Goal: Information Seeking & Learning: Learn about a topic

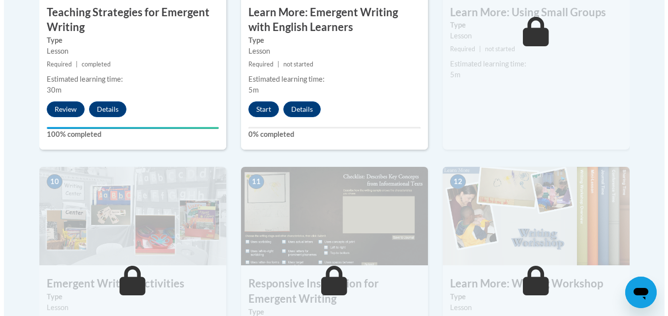
scroll to position [964, 0]
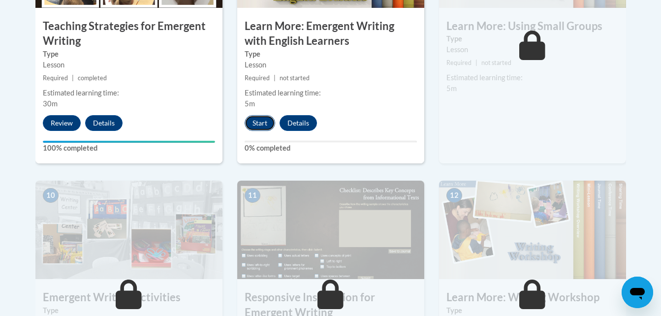
click at [255, 115] on button "Start" at bounding box center [259, 123] width 31 height 16
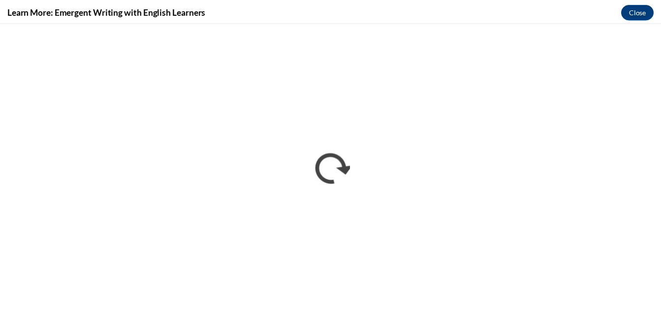
scroll to position [0, 0]
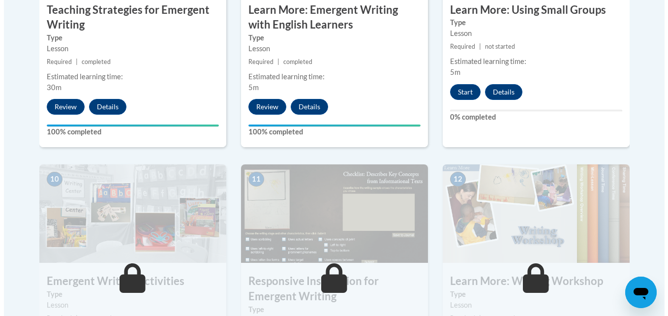
scroll to position [984, 0]
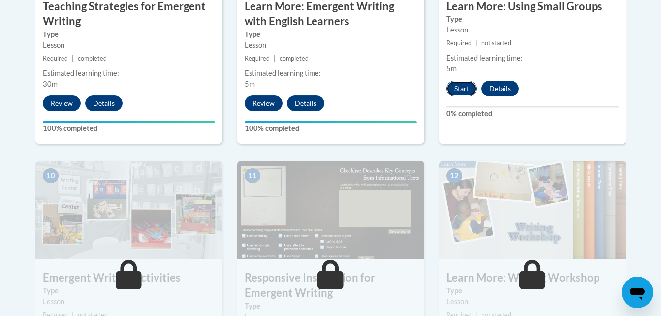
click at [462, 81] on button "Start" at bounding box center [461, 89] width 31 height 16
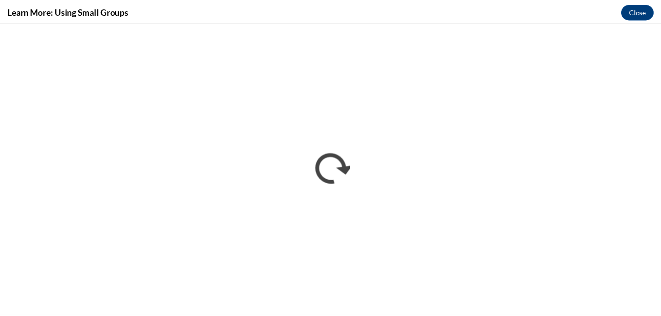
scroll to position [0, 0]
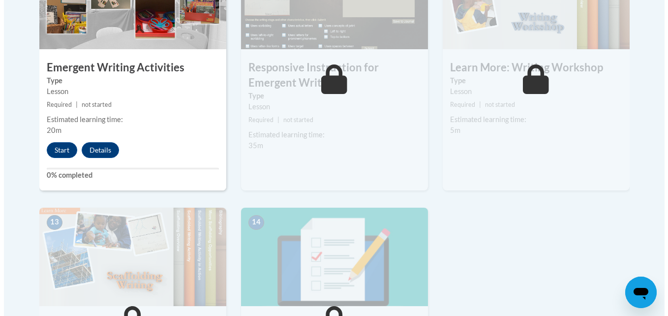
scroll to position [1181, 0]
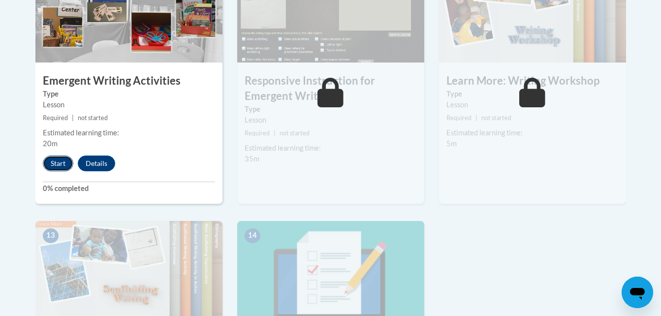
click at [63, 155] on button "Start" at bounding box center [58, 163] width 31 height 16
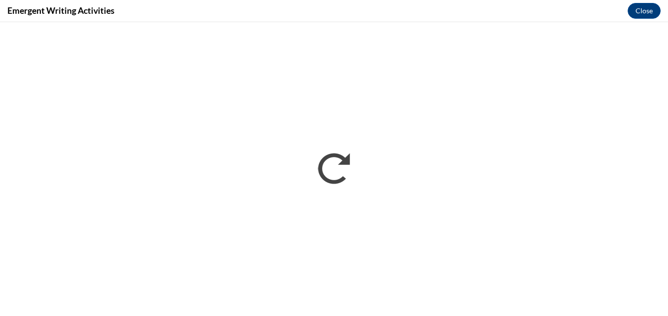
scroll to position [0, 0]
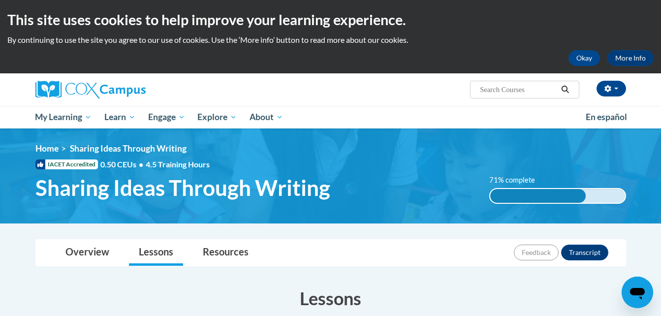
click at [0, 261] on html "This site uses cookies to help improve your learning experience. By continuing …" at bounding box center [330, 158] width 661 height 316
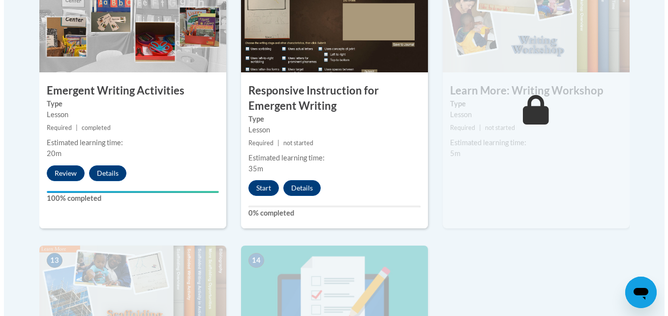
scroll to position [1161, 0]
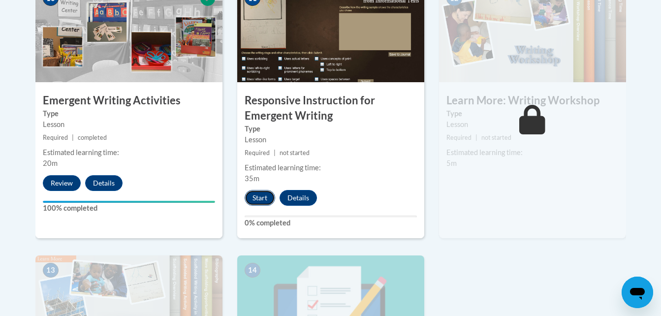
click at [263, 190] on button "Start" at bounding box center [259, 198] width 31 height 16
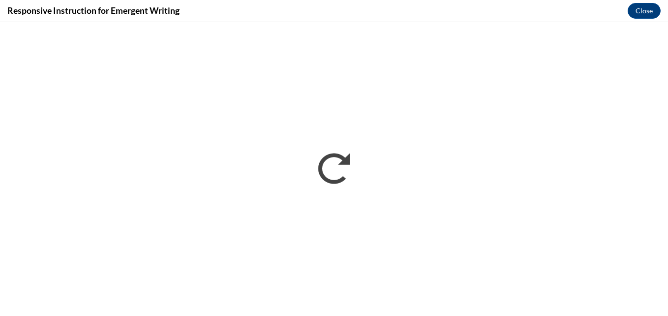
scroll to position [0, 0]
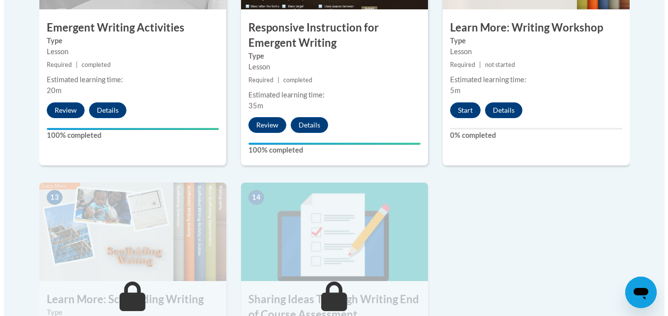
scroll to position [1220, 0]
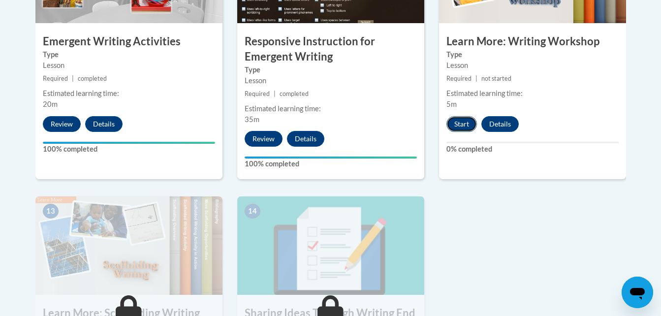
click at [453, 116] on button "Start" at bounding box center [461, 124] width 31 height 16
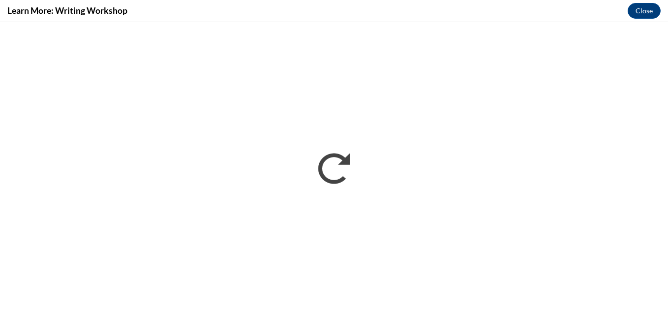
scroll to position [0, 0]
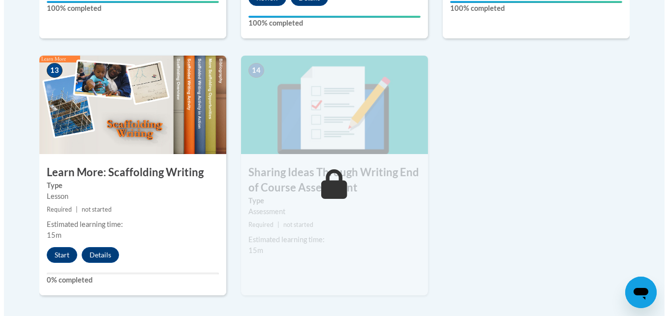
scroll to position [1436, 0]
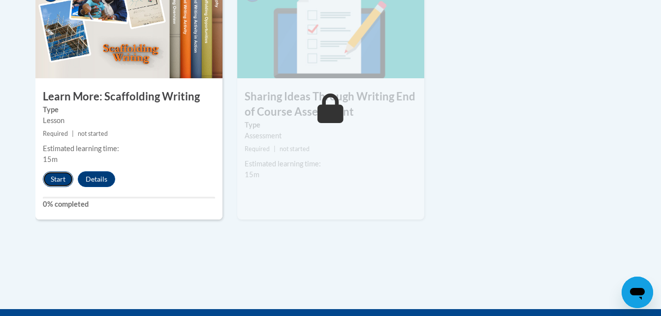
click at [56, 171] on button "Start" at bounding box center [58, 179] width 31 height 16
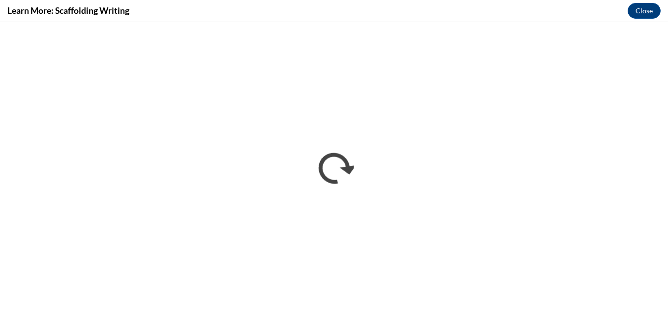
scroll to position [0, 0]
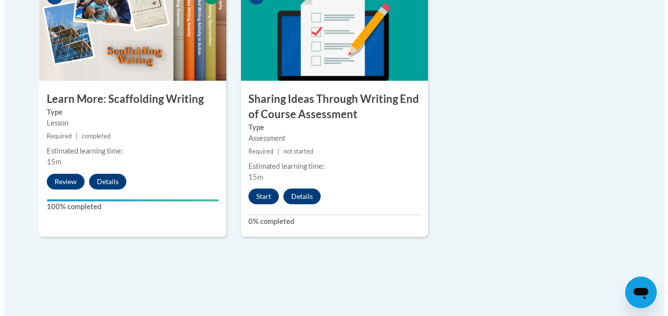
scroll to position [1414, 0]
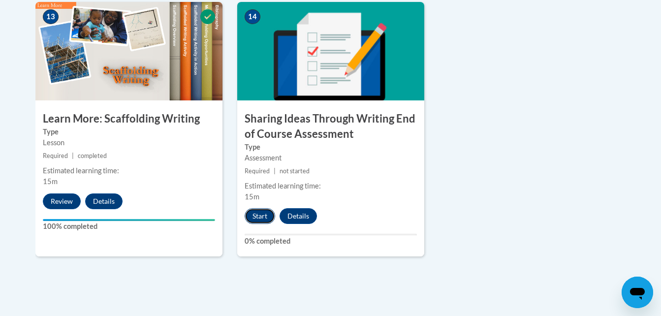
click at [268, 208] on button "Start" at bounding box center [259, 216] width 31 height 16
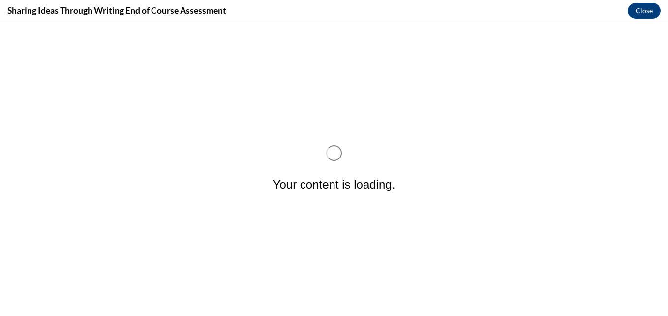
scroll to position [0, 0]
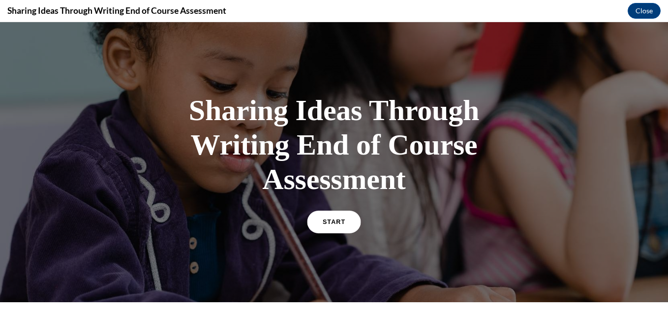
click at [328, 227] on link "START" at bounding box center [334, 222] width 54 height 23
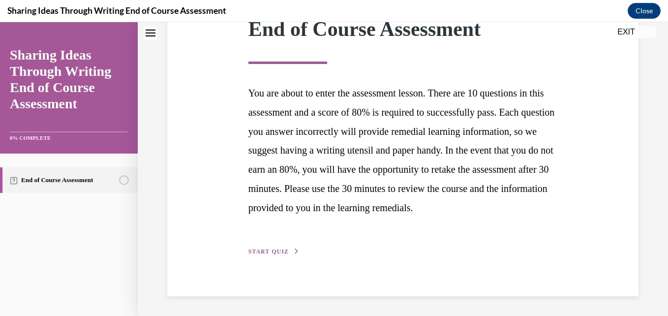
scroll to position [176, 0]
click at [259, 246] on div "Step 1 of 1 End of Course Assessment You are about to enter the assessment less…" at bounding box center [403, 118] width 324 height 276
click at [264, 251] on span "START QUIZ" at bounding box center [268, 251] width 40 height 7
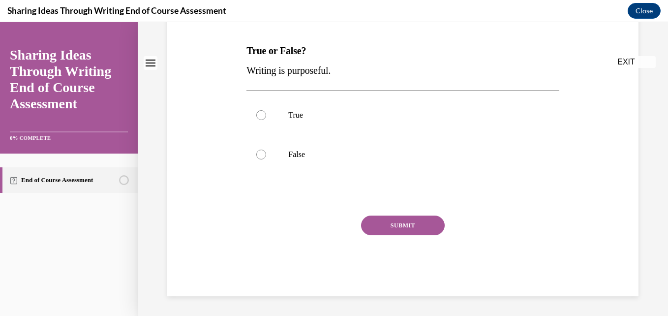
scroll to position [0, 0]
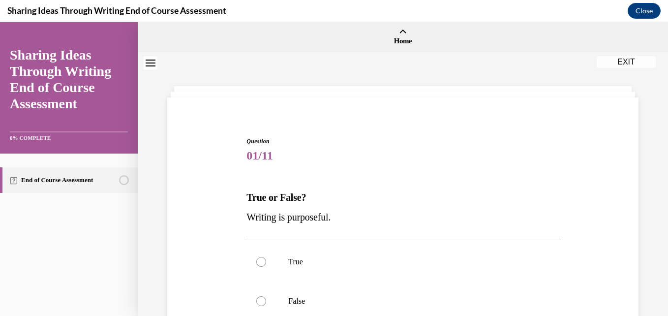
click at [264, 251] on label "True" at bounding box center [402, 261] width 312 height 39
click at [264, 257] on input "True" at bounding box center [261, 262] width 10 height 10
radio input "true"
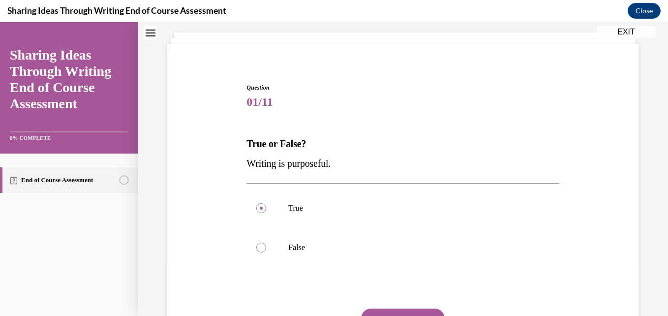
scroll to position [59, 0]
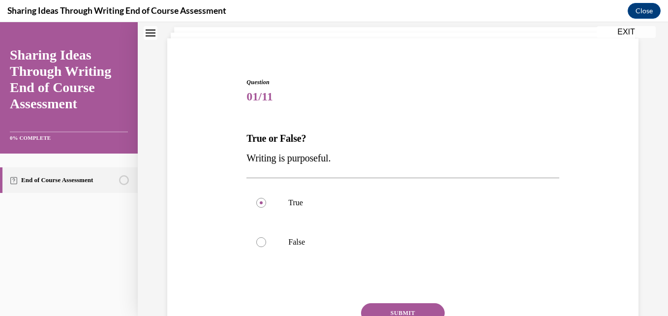
click at [421, 305] on button "SUBMIT" at bounding box center [403, 313] width 84 height 20
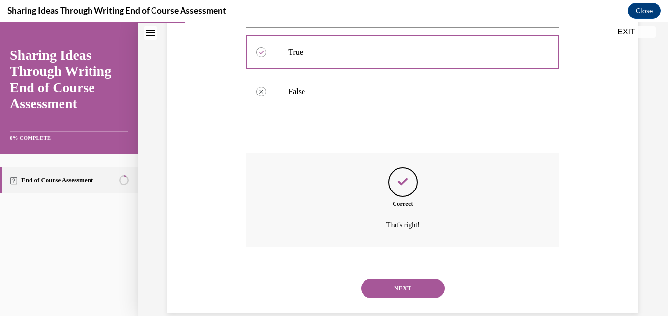
scroll to position [226, 0]
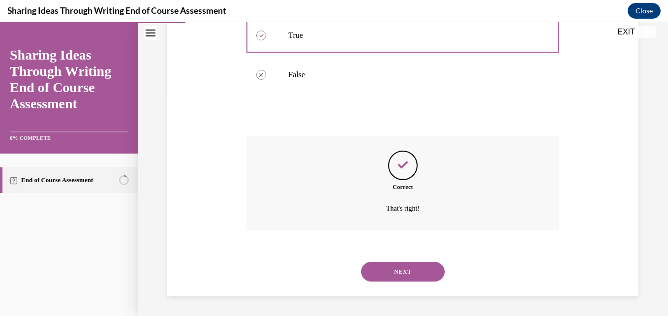
click at [410, 273] on button "NEXT" at bounding box center [403, 272] width 84 height 20
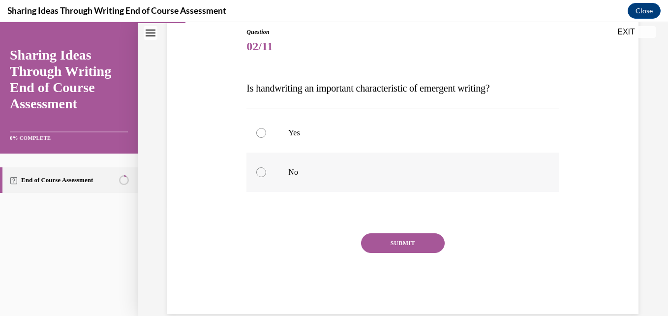
click at [409, 165] on label "No" at bounding box center [402, 172] width 312 height 39
click at [266, 167] on input "No" at bounding box center [261, 172] width 10 height 10
radio input "true"
click at [404, 245] on button "SUBMIT" at bounding box center [403, 243] width 84 height 20
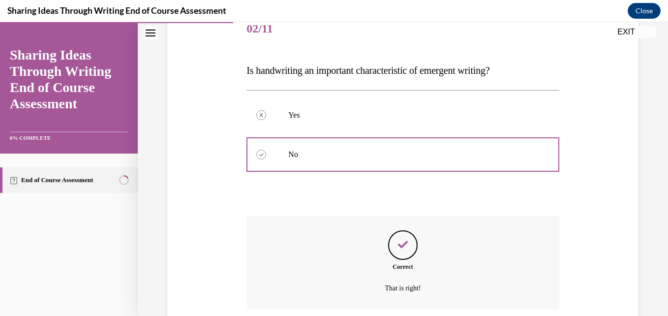
scroll to position [207, 0]
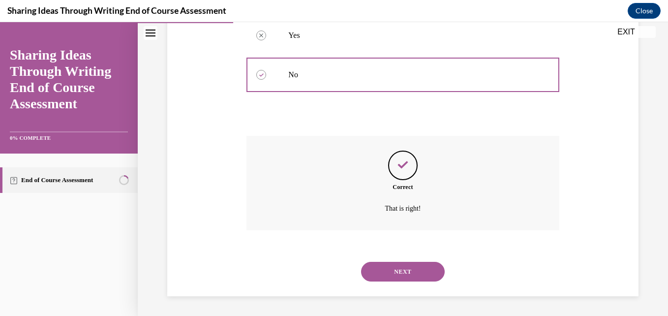
click at [413, 275] on button "NEXT" at bounding box center [403, 272] width 84 height 20
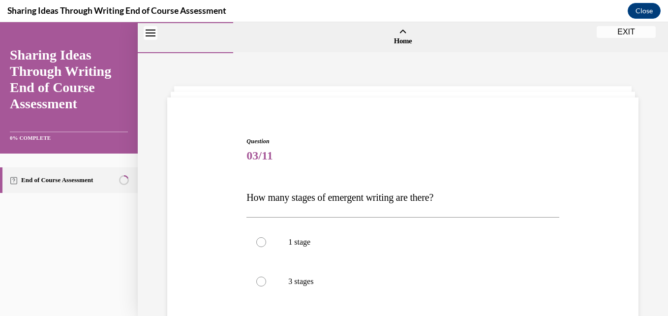
scroll to position [206, 0]
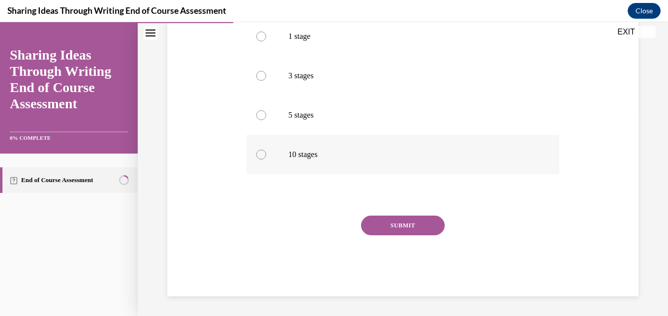
click at [426, 148] on label "10 stages" at bounding box center [402, 154] width 312 height 39
click at [266, 150] on input "10 stages" at bounding box center [261, 155] width 10 height 10
radio input "true"
click at [399, 226] on button "SUBMIT" at bounding box center [403, 225] width 84 height 20
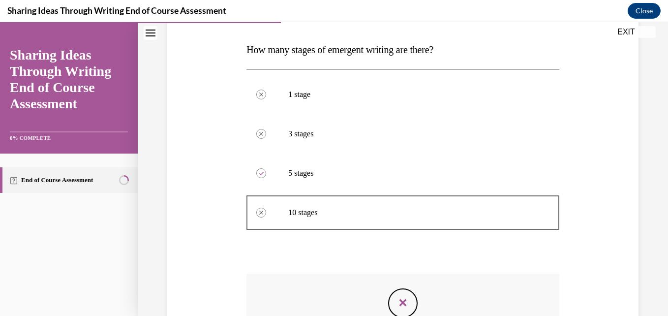
scroll to position [285, 0]
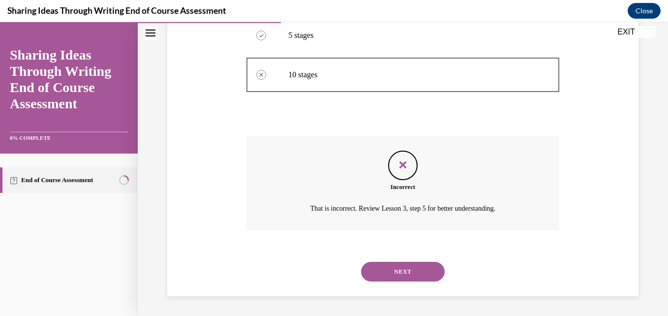
click at [413, 267] on button "NEXT" at bounding box center [403, 272] width 84 height 20
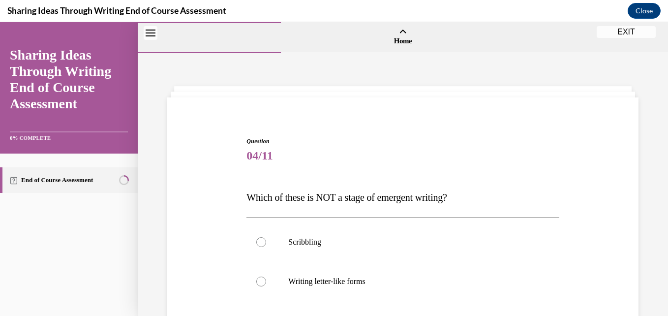
scroll to position [257, 0]
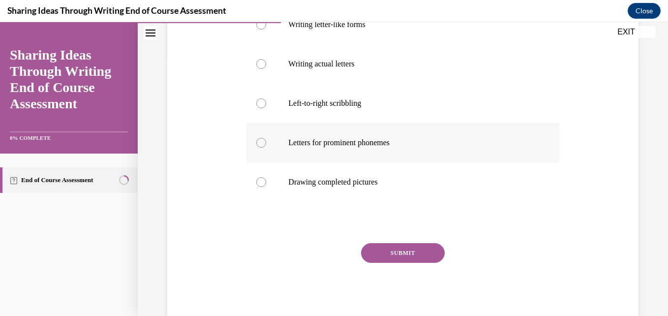
click at [469, 143] on p "Letters for prominent phonemes" at bounding box center [411, 143] width 246 height 10
click at [266, 143] on input "Letters for prominent phonemes" at bounding box center [261, 143] width 10 height 10
radio input "true"
click at [404, 249] on button "SUBMIT" at bounding box center [403, 253] width 84 height 20
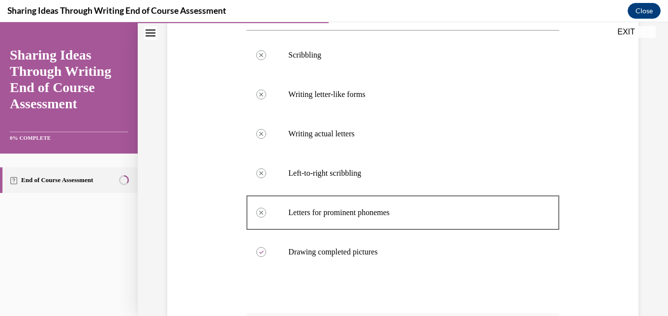
scroll to position [364, 0]
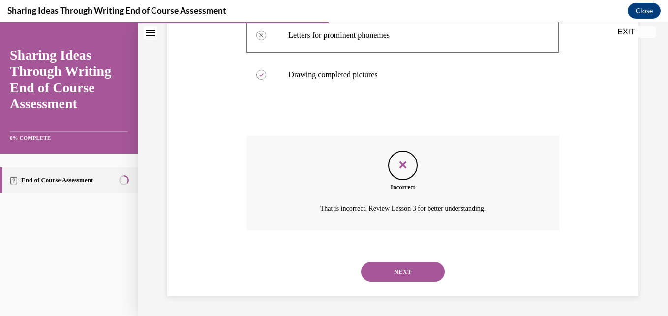
click at [407, 281] on button "NEXT" at bounding box center [403, 272] width 84 height 20
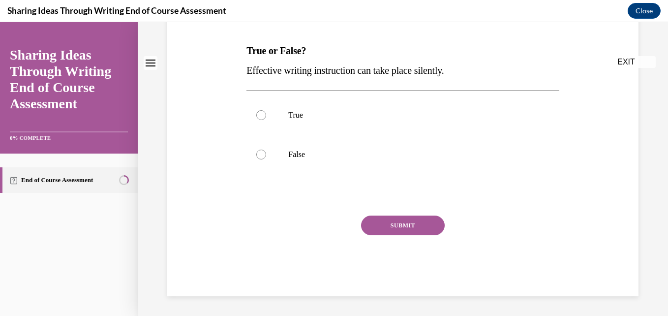
scroll to position [0, 0]
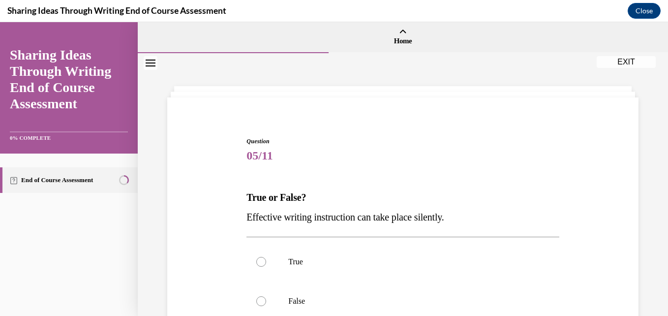
click at [407, 281] on label "True" at bounding box center [402, 261] width 312 height 39
click at [266, 267] on input "True" at bounding box center [261, 262] width 10 height 10
radio input "true"
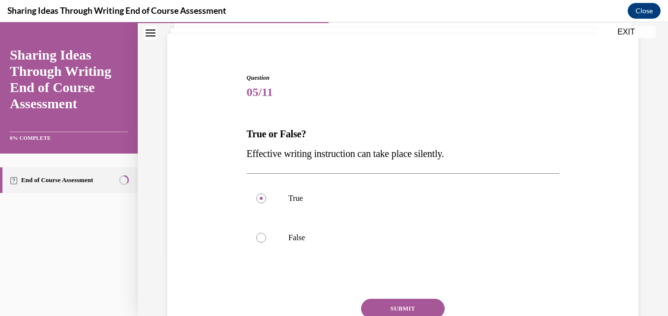
scroll to position [79, 0]
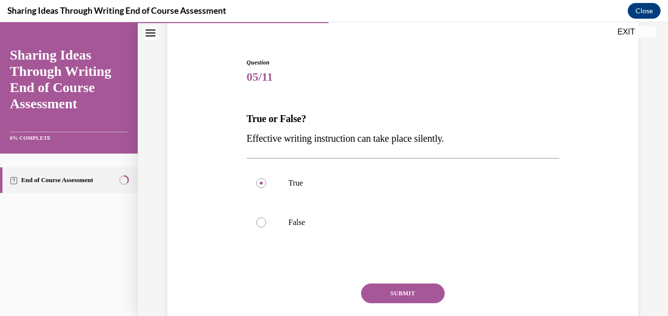
click at [425, 296] on button "SUBMIT" at bounding box center [403, 293] width 84 height 20
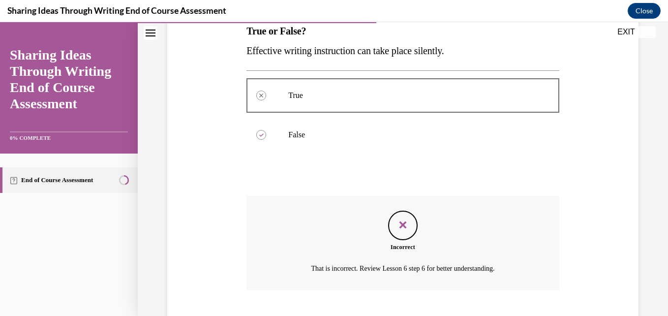
scroll to position [226, 0]
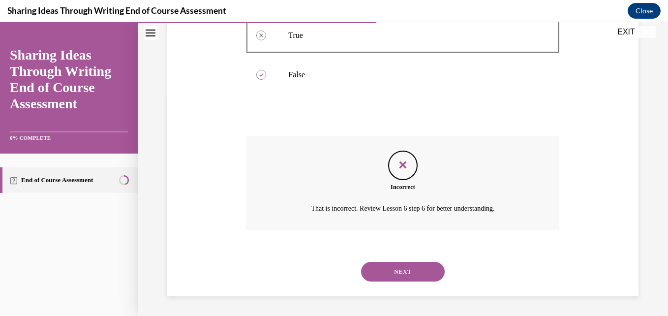
click at [403, 274] on button "NEXT" at bounding box center [403, 272] width 84 height 20
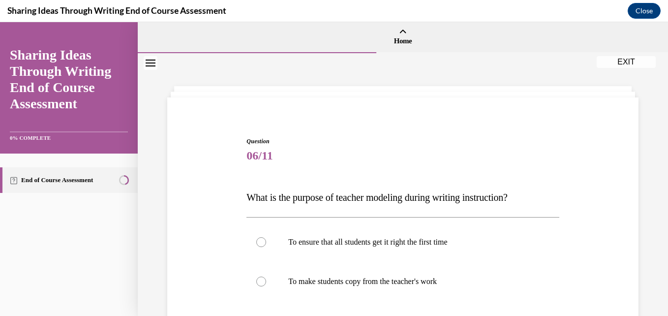
scroll to position [206, 0]
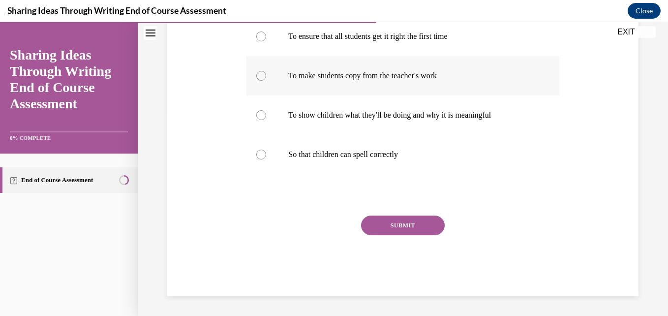
click at [408, 84] on label "To make students copy from the teacher's work" at bounding box center [402, 75] width 312 height 39
click at [266, 81] on input "To make students copy from the teacher's work" at bounding box center [261, 76] width 10 height 10
radio input "true"
click at [407, 232] on button "SUBMIT" at bounding box center [403, 225] width 84 height 20
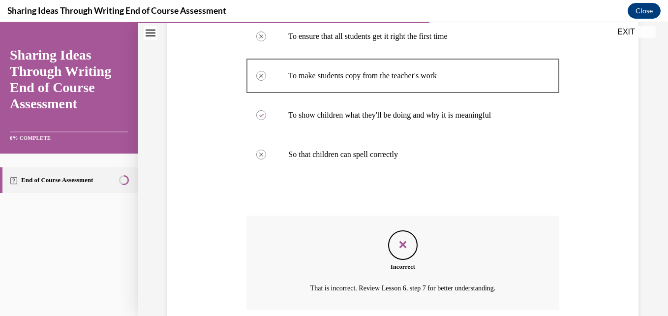
scroll to position [285, 0]
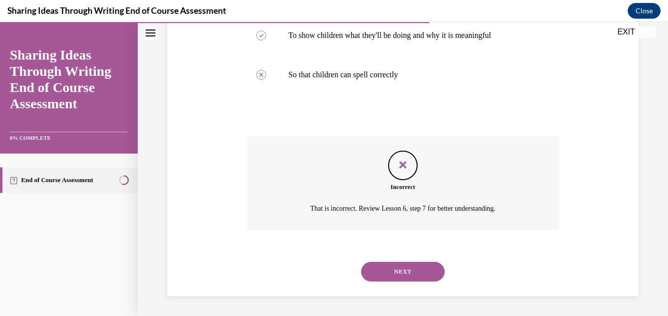
click at [395, 271] on button "NEXT" at bounding box center [403, 272] width 84 height 20
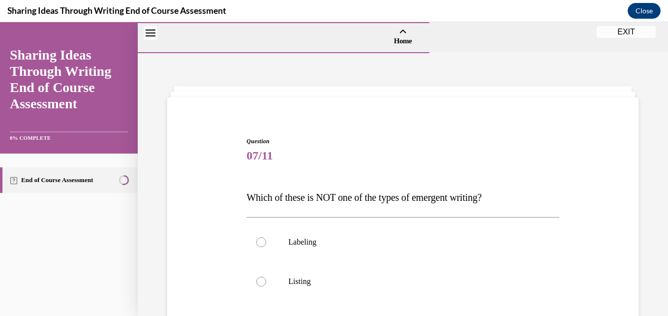
scroll to position [257, 0]
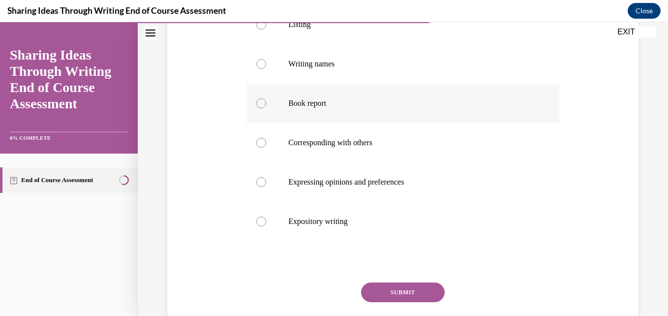
click at [451, 107] on p "Book report" at bounding box center [411, 103] width 246 height 10
click at [266, 107] on input "Book report" at bounding box center [261, 103] width 10 height 10
radio input "true"
click at [396, 289] on button "SUBMIT" at bounding box center [403, 292] width 84 height 20
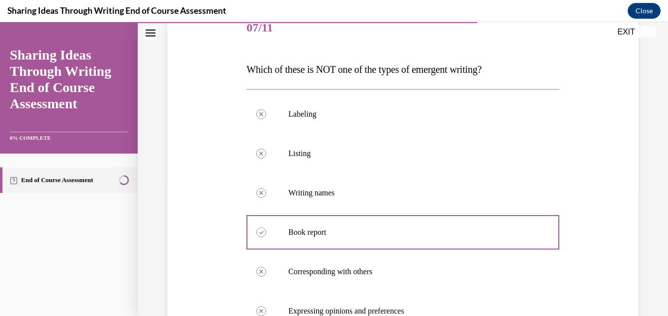
scroll to position [385, 0]
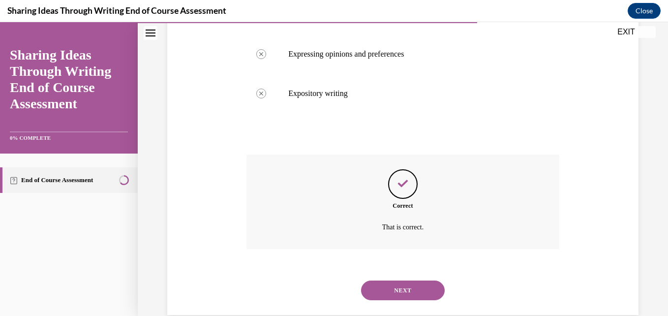
click at [406, 294] on button "NEXT" at bounding box center [403, 290] width 84 height 20
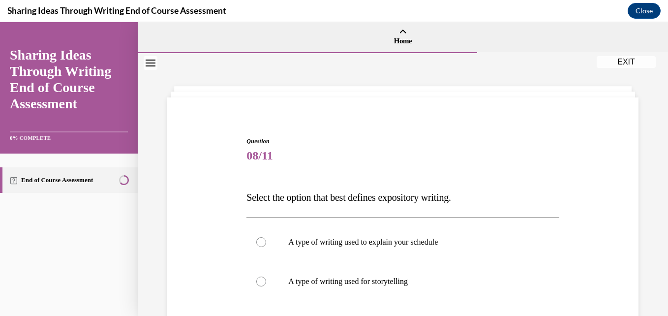
scroll to position [215, 0]
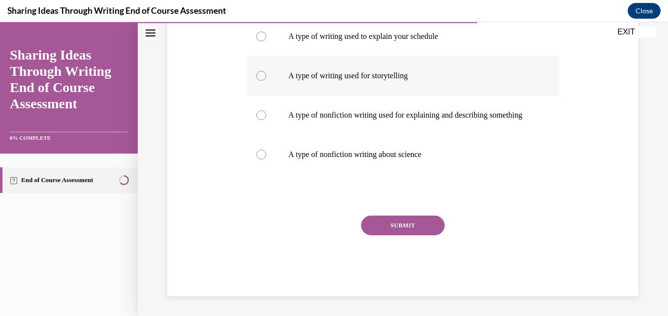
click at [398, 59] on label "A type of writing used for storytelling" at bounding box center [402, 75] width 312 height 39
click at [266, 71] on input "A type of writing used for storytelling" at bounding box center [261, 76] width 10 height 10
radio input "true"
click at [398, 230] on button "SUBMIT" at bounding box center [403, 225] width 84 height 20
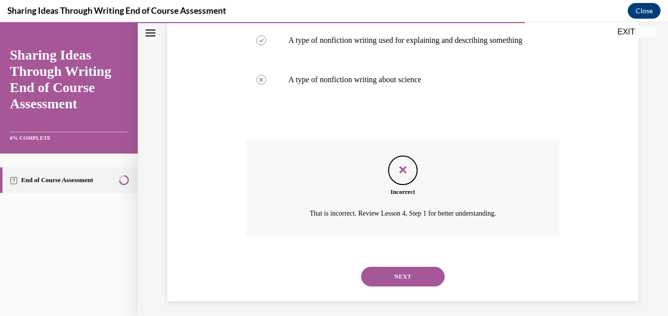
scroll to position [295, 0]
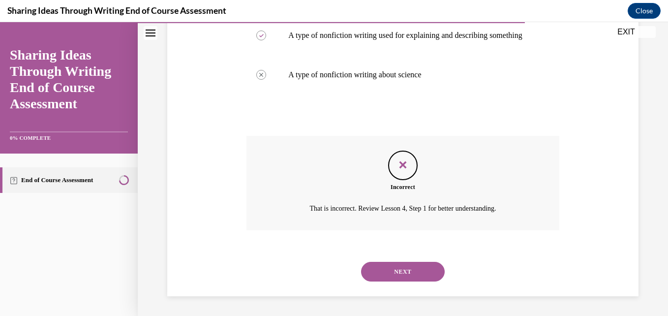
click at [410, 278] on button "NEXT" at bounding box center [403, 272] width 84 height 20
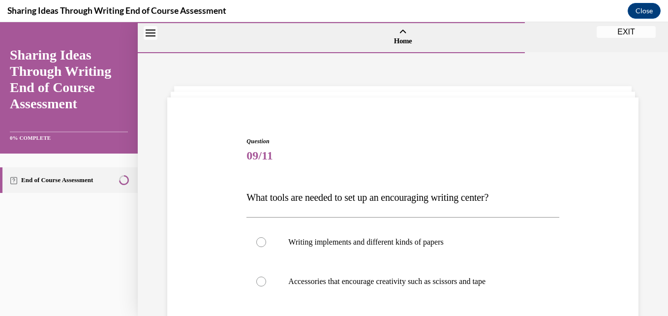
scroll to position [245, 0]
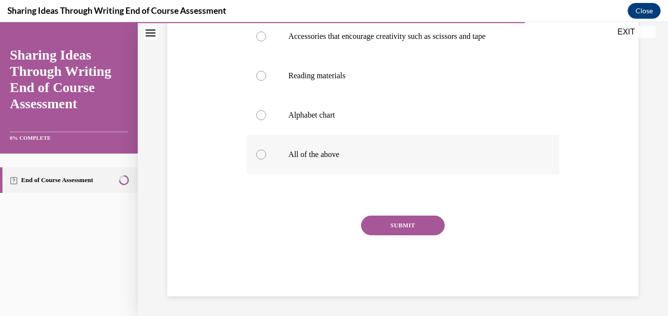
click at [357, 138] on label "All of the above" at bounding box center [402, 154] width 312 height 39
click at [266, 150] on input "All of the above" at bounding box center [261, 155] width 10 height 10
radio input "true"
click at [376, 230] on button "SUBMIT" at bounding box center [403, 225] width 84 height 20
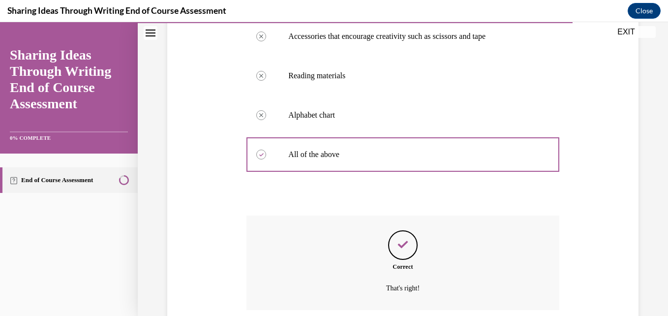
scroll to position [325, 0]
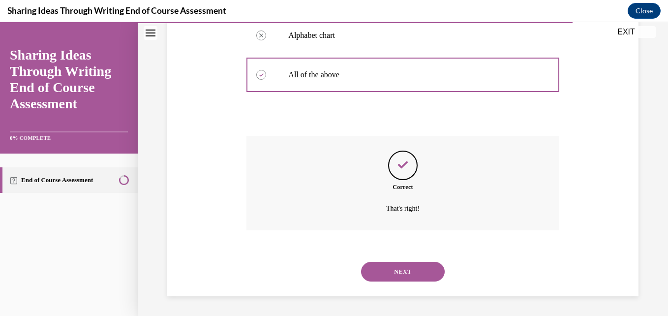
click at [410, 268] on button "NEXT" at bounding box center [403, 272] width 84 height 20
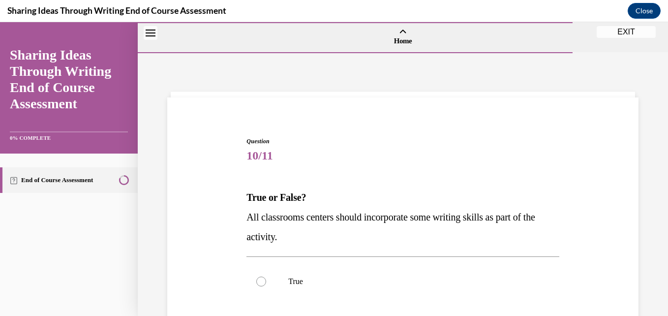
scroll to position [166, 0]
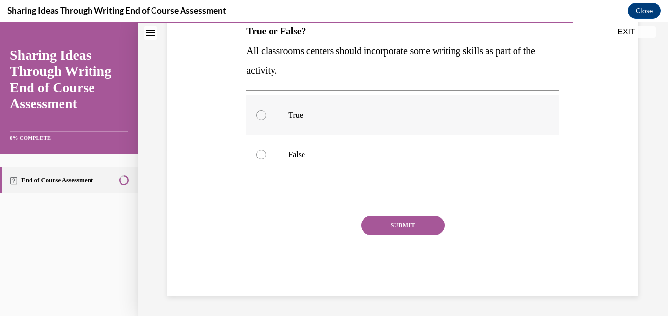
click at [330, 127] on label "True" at bounding box center [402, 114] width 312 height 39
click at [266, 120] on input "True" at bounding box center [261, 115] width 10 height 10
radio input "true"
click at [411, 221] on button "SUBMIT" at bounding box center [403, 225] width 84 height 20
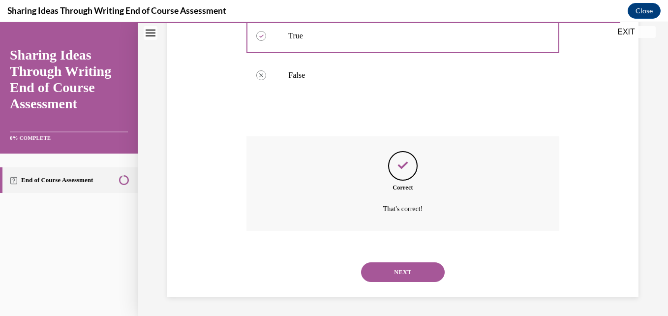
scroll to position [246, 0]
click at [394, 270] on button "NEXT" at bounding box center [403, 272] width 84 height 20
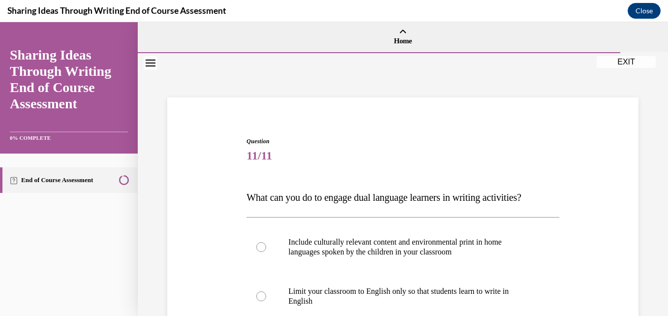
scroll to position [196, 0]
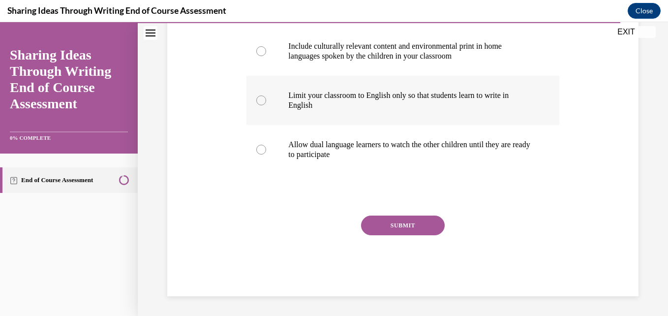
click at [400, 91] on p "Limit your classroom to English only so that students learn to write in English" at bounding box center [411, 101] width 246 height 20
click at [266, 95] on input "Limit your classroom to English only so that students learn to write in English" at bounding box center [261, 100] width 10 height 10
radio input "true"
click at [402, 234] on button "SUBMIT" at bounding box center [403, 225] width 84 height 20
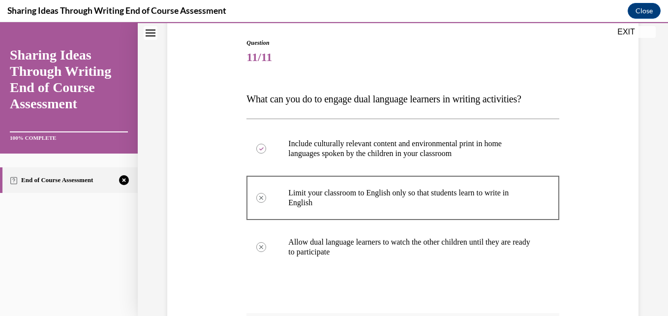
scroll to position [275, 0]
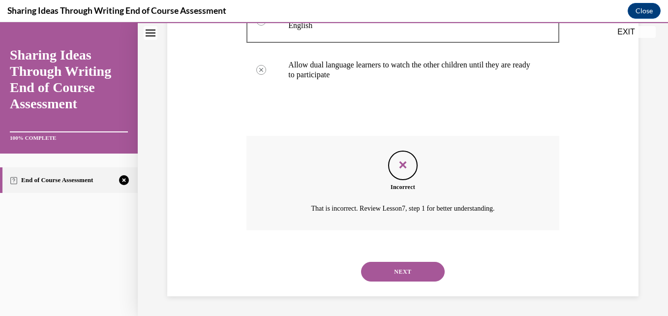
click at [397, 271] on button "NEXT" at bounding box center [403, 272] width 84 height 20
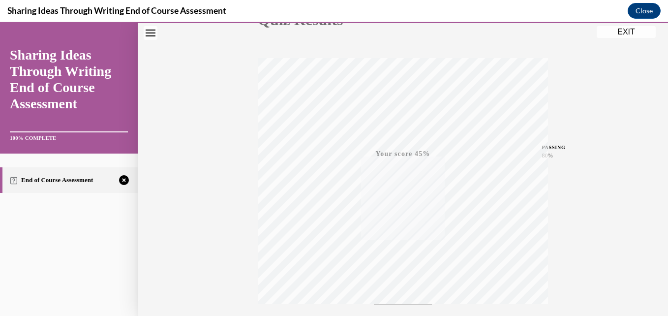
scroll to position [211, 0]
click at [409, 252] on icon "button" at bounding box center [403, 255] width 35 height 11
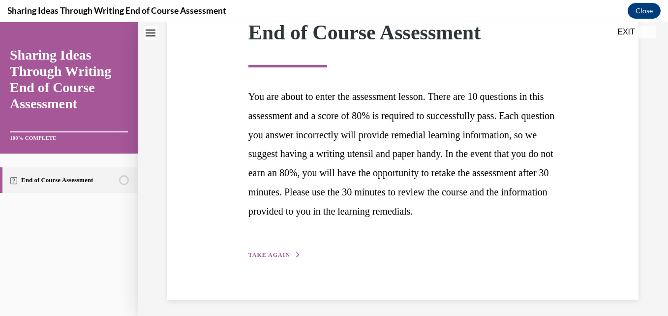
click at [279, 258] on span "TAKE AGAIN" at bounding box center [269, 254] width 42 height 7
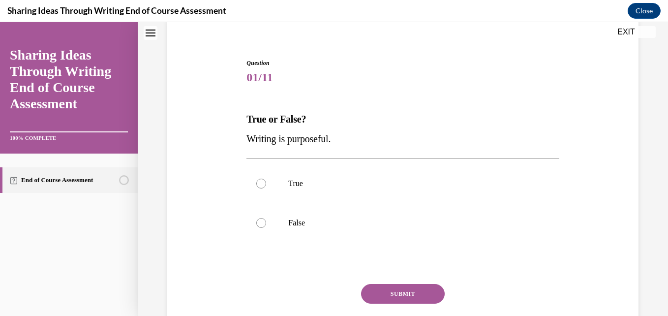
scroll to position [79, 0]
click at [421, 194] on label "True" at bounding box center [402, 182] width 312 height 39
click at [266, 188] on input "True" at bounding box center [261, 183] width 10 height 10
radio input "true"
click at [392, 288] on button "SUBMIT" at bounding box center [403, 293] width 84 height 20
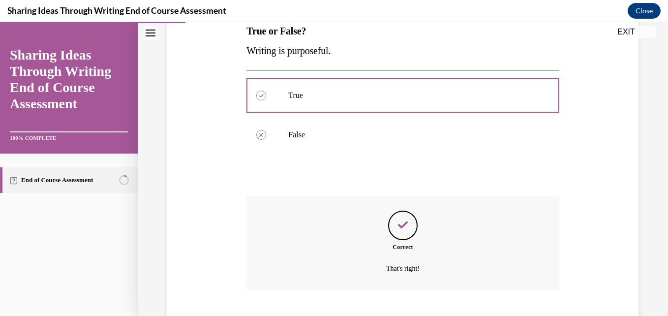
scroll to position [226, 0]
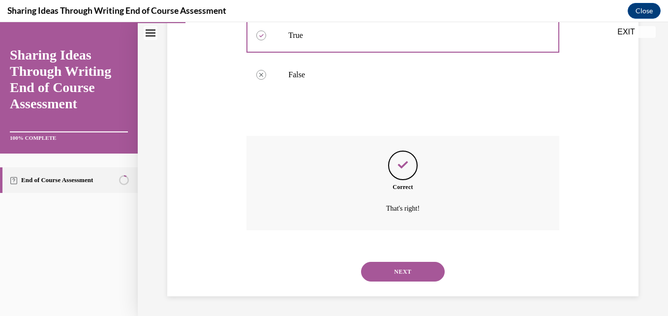
click at [395, 268] on button "NEXT" at bounding box center [403, 272] width 84 height 20
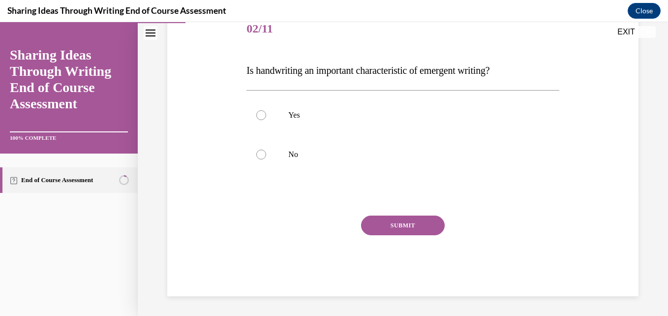
scroll to position [109, 0]
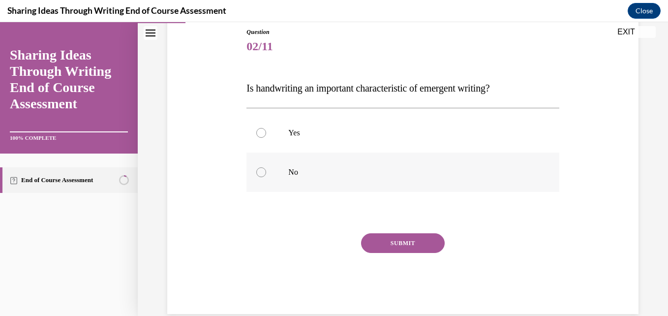
click at [288, 168] on p "No" at bounding box center [411, 172] width 246 height 10
click at [266, 168] on input "No" at bounding box center [261, 172] width 10 height 10
radio input "true"
click at [403, 236] on button "SUBMIT" at bounding box center [403, 243] width 84 height 20
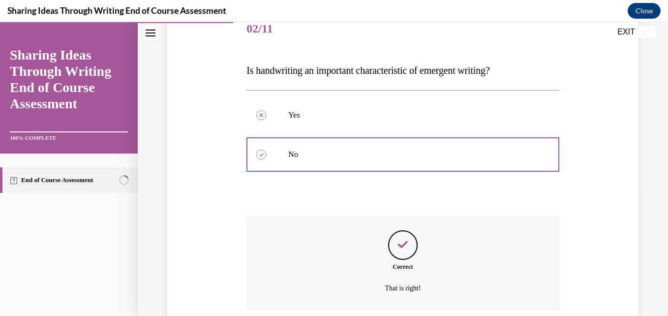
scroll to position [207, 0]
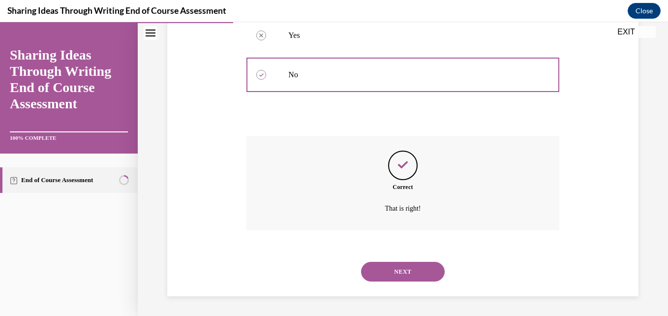
click at [434, 278] on button "NEXT" at bounding box center [403, 272] width 84 height 20
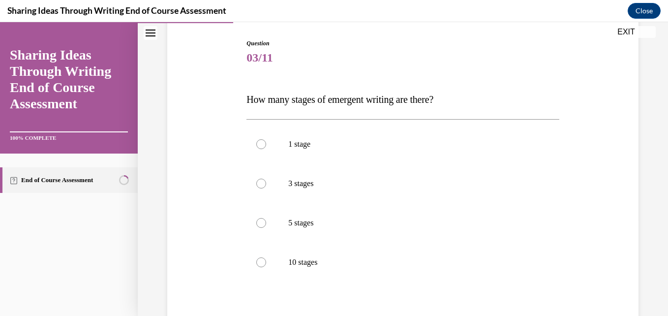
scroll to position [118, 0]
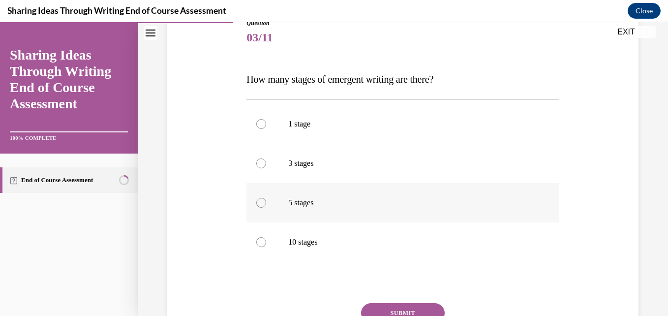
click at [475, 216] on label "5 stages" at bounding box center [402, 202] width 312 height 39
click at [266, 208] on input "5 stages" at bounding box center [261, 203] width 10 height 10
radio input "true"
click at [416, 305] on button "SUBMIT" at bounding box center [403, 313] width 84 height 20
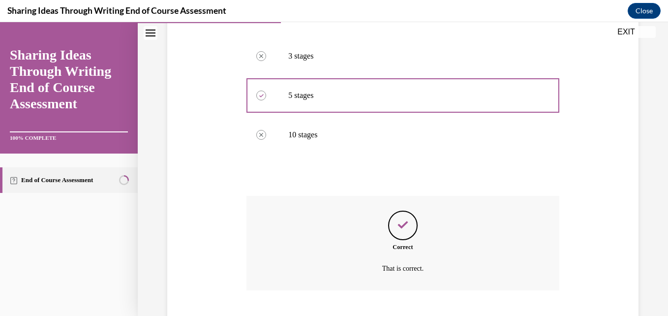
scroll to position [285, 0]
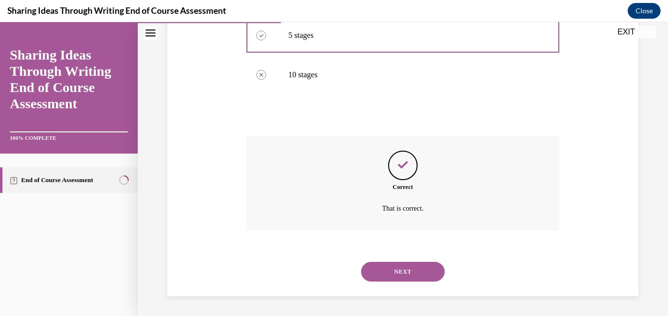
click at [416, 305] on div "Question 03/11 How many stages of emergent writing are there? 1 stage Correctly…" at bounding box center [403, 42] width 530 height 548
click at [395, 276] on button "NEXT" at bounding box center [403, 272] width 84 height 20
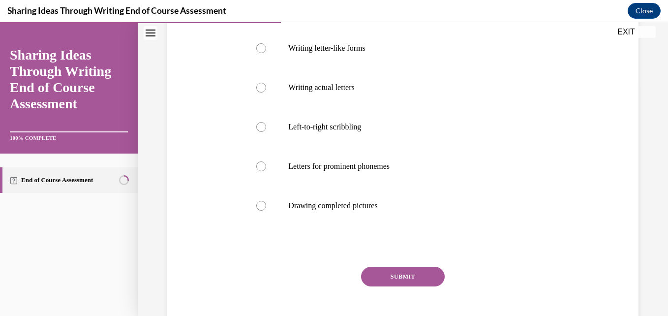
scroll to position [236, 0]
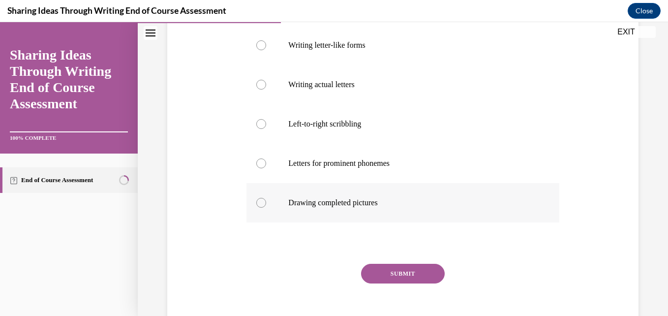
click at [401, 209] on label "Drawing completed pictures" at bounding box center [402, 202] width 312 height 39
click at [266, 208] on input "Drawing completed pictures" at bounding box center [261, 203] width 10 height 10
radio input "true"
click at [402, 278] on button "SUBMIT" at bounding box center [403, 274] width 84 height 20
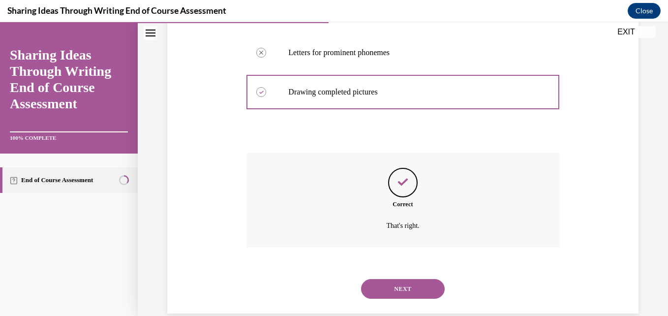
scroll to position [364, 0]
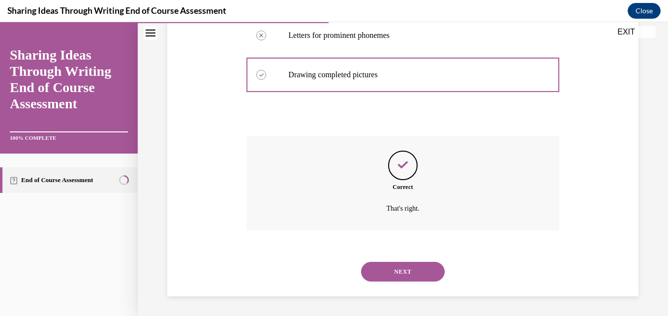
click at [402, 278] on button "NEXT" at bounding box center [403, 272] width 84 height 20
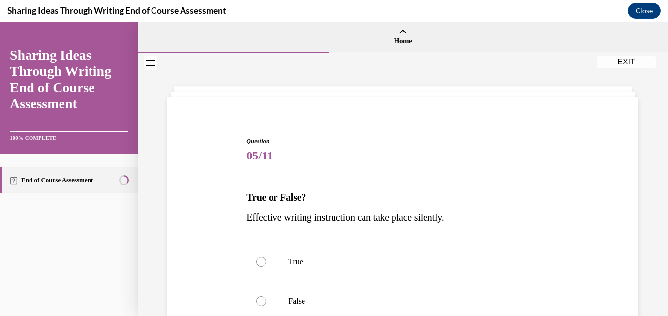
scroll to position [20, 0]
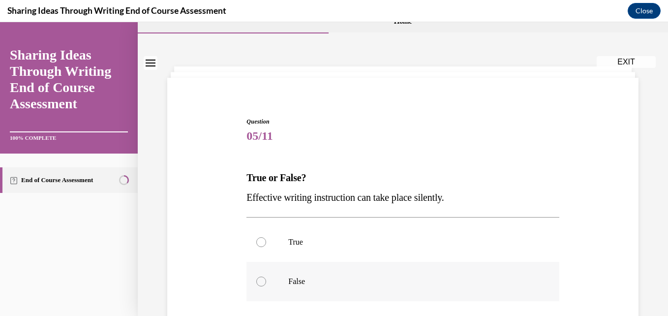
click at [470, 289] on label "False" at bounding box center [402, 281] width 312 height 39
click at [266, 286] on input "False" at bounding box center [261, 281] width 10 height 10
radio input "true"
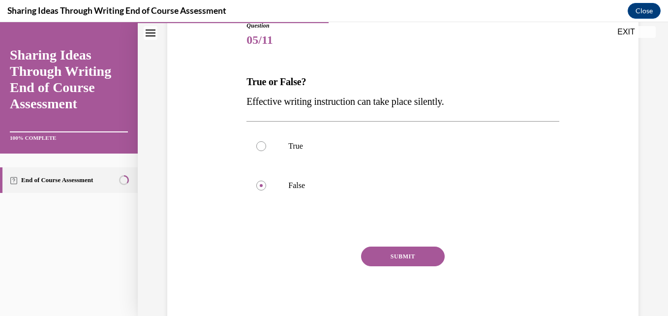
scroll to position [118, 0]
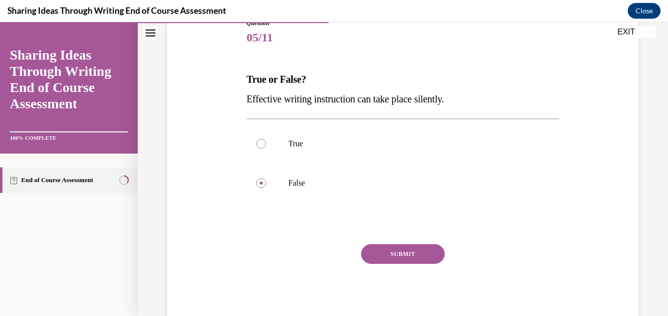
click at [417, 256] on button "SUBMIT" at bounding box center [403, 254] width 84 height 20
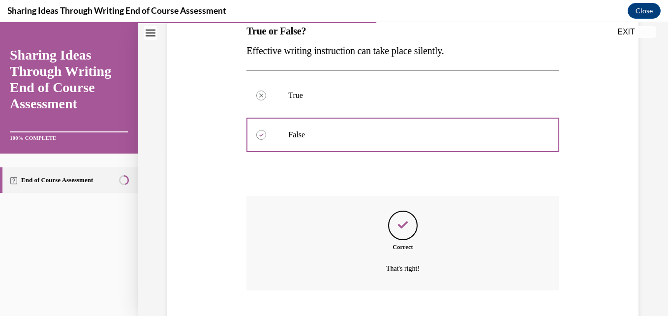
scroll to position [226, 0]
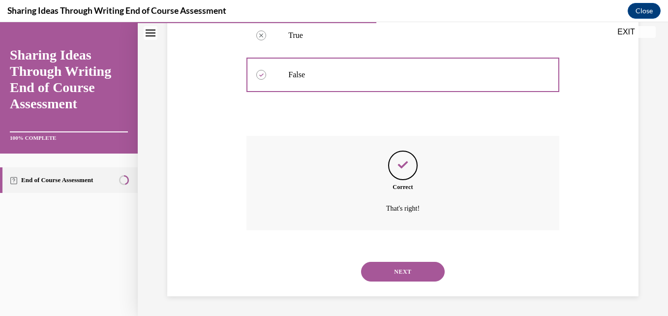
click at [404, 269] on button "NEXT" at bounding box center [403, 272] width 84 height 20
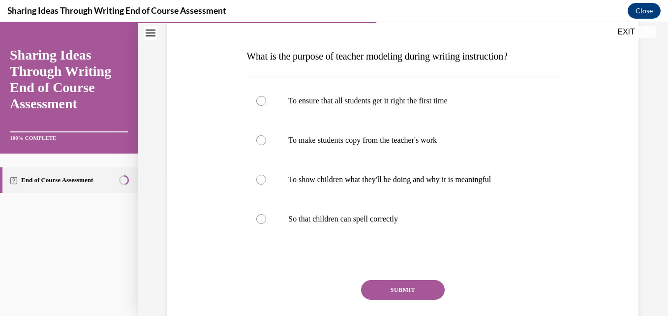
scroll to position [157, 0]
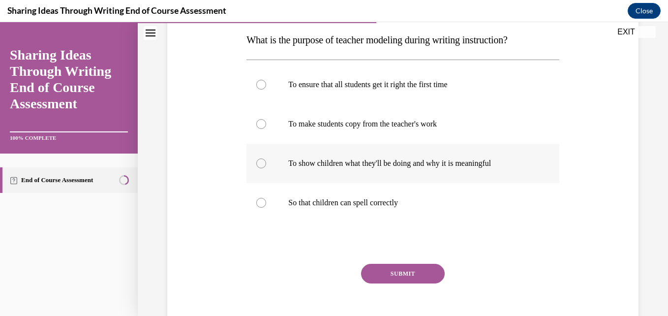
click at [413, 178] on label "To show children what they'll be doing and why it is meaningful" at bounding box center [402, 163] width 312 height 39
click at [266, 168] on input "To show children what they'll be doing and why it is meaningful" at bounding box center [261, 163] width 10 height 10
radio input "true"
click at [400, 274] on button "SUBMIT" at bounding box center [403, 274] width 84 height 20
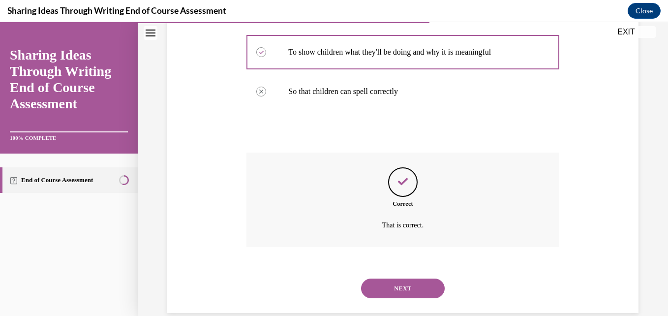
scroll to position [285, 0]
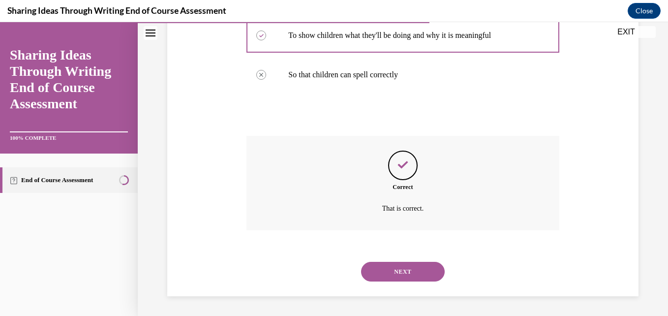
click at [400, 274] on button "NEXT" at bounding box center [403, 272] width 84 height 20
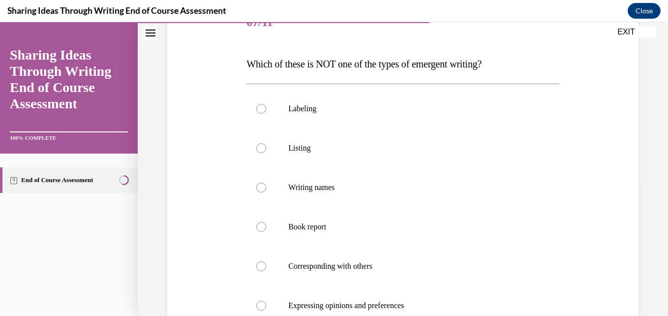
scroll to position [138, 0]
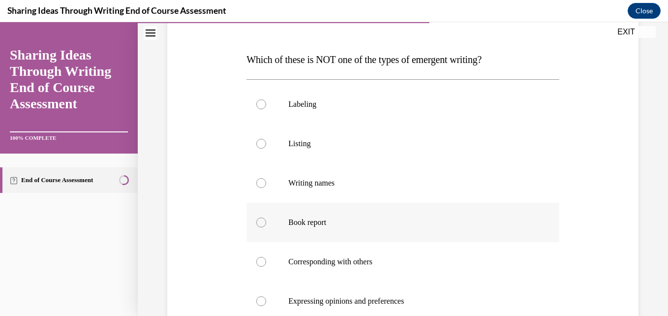
click at [523, 224] on p "Book report" at bounding box center [411, 222] width 246 height 10
click at [266, 224] on input "Book report" at bounding box center [261, 222] width 10 height 10
radio input "true"
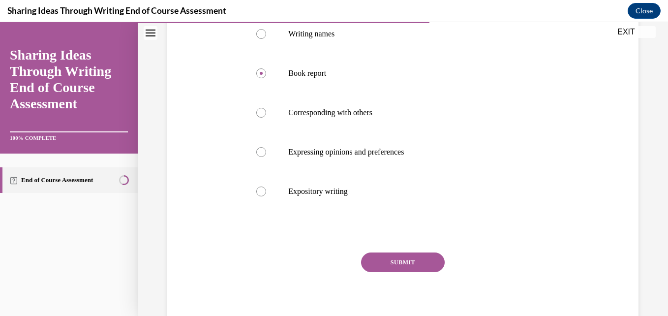
scroll to position [295, 0]
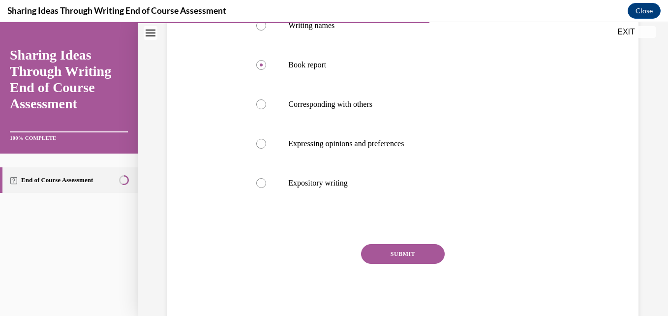
click at [420, 250] on button "SUBMIT" at bounding box center [403, 254] width 84 height 20
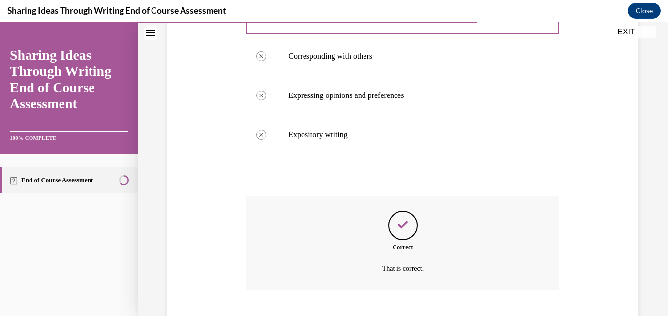
scroll to position [403, 0]
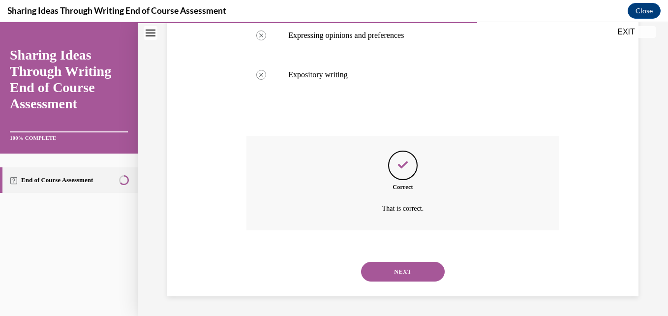
click at [403, 272] on button "NEXT" at bounding box center [403, 272] width 84 height 20
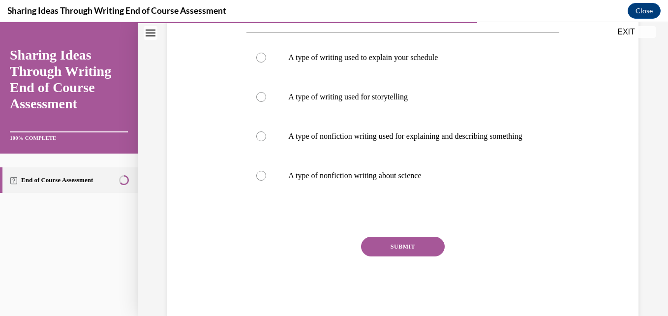
scroll to position [197, 0]
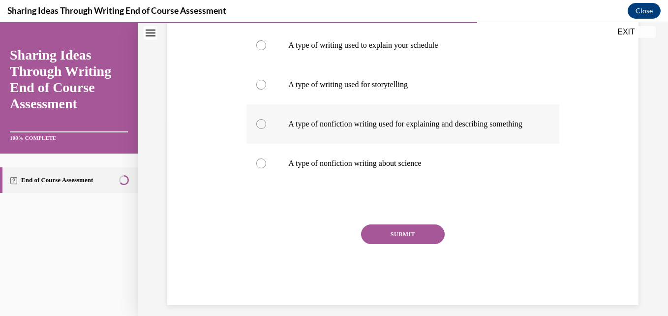
click at [388, 127] on p "A type of nonfiction writing used for explaining and describing something" at bounding box center [411, 124] width 246 height 10
click at [266, 127] on input "A type of nonfiction writing used for explaining and describing something" at bounding box center [261, 124] width 10 height 10
radio input "true"
click at [388, 127] on p "A type of nonfiction writing used for explaining and describing something" at bounding box center [411, 124] width 246 height 10
click at [266, 127] on input "A type of nonfiction writing used for explaining and describing something" at bounding box center [261, 124] width 10 height 10
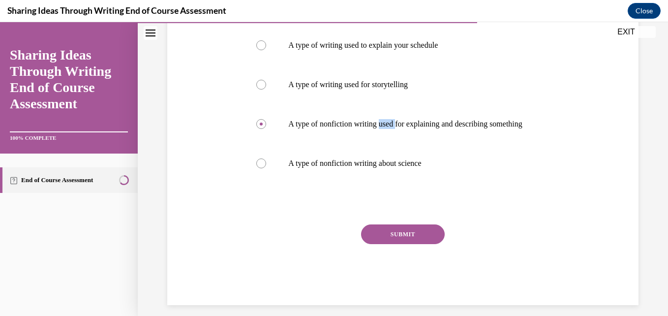
click at [397, 244] on button "SUBMIT" at bounding box center [403, 234] width 84 height 20
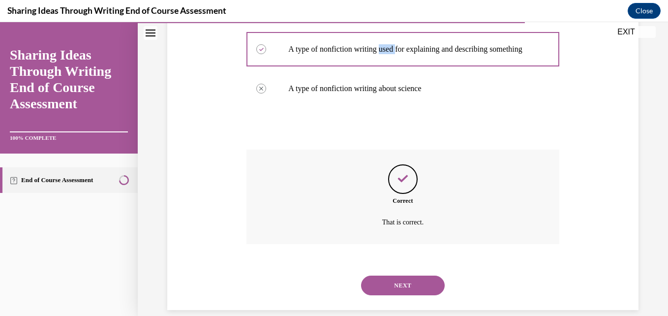
scroll to position [295, 0]
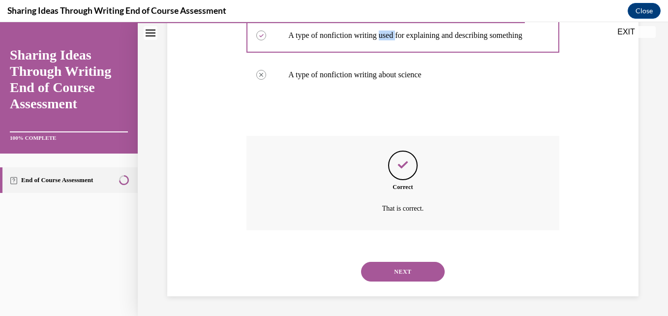
click at [395, 275] on button "NEXT" at bounding box center [403, 272] width 84 height 20
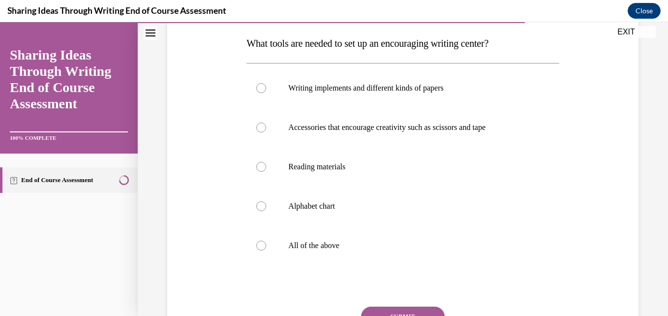
scroll to position [157, 0]
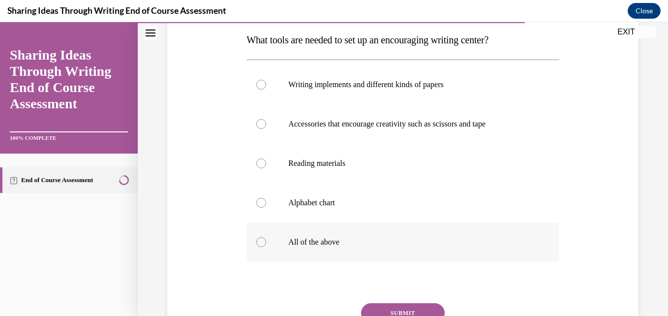
click at [481, 259] on label "All of the above" at bounding box center [402, 241] width 312 height 39
click at [266, 247] on input "All of the above" at bounding box center [261, 242] width 10 height 10
radio input "true"
click at [417, 304] on button "SUBMIT" at bounding box center [403, 313] width 84 height 20
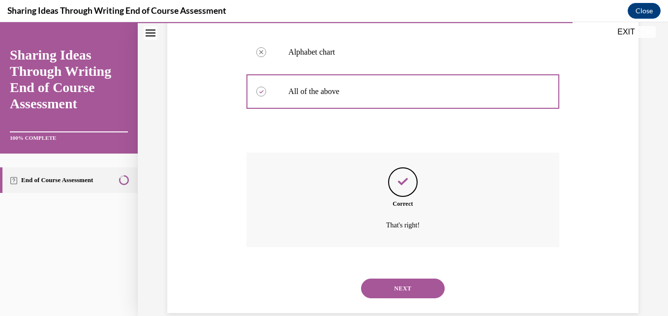
scroll to position [325, 0]
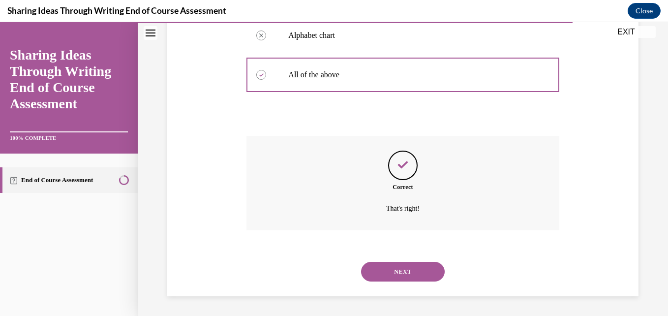
click at [423, 265] on button "NEXT" at bounding box center [403, 272] width 84 height 20
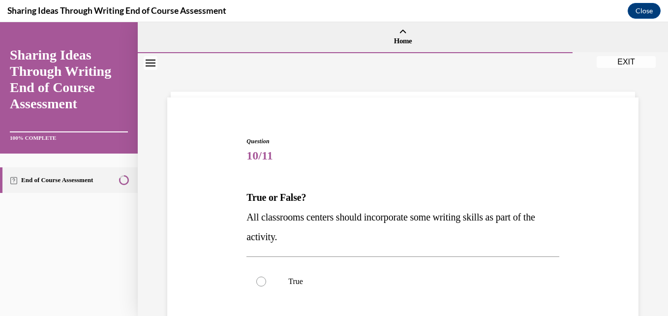
scroll to position [166, 0]
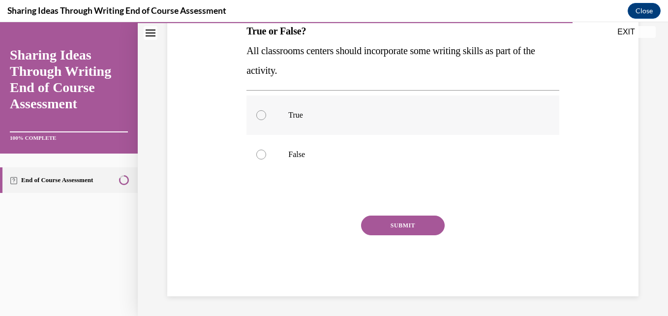
click at [362, 105] on label "True" at bounding box center [402, 114] width 312 height 39
click at [266, 110] on input "True" at bounding box center [261, 115] width 10 height 10
radio input "true"
click at [406, 221] on button "SUBMIT" at bounding box center [403, 225] width 84 height 20
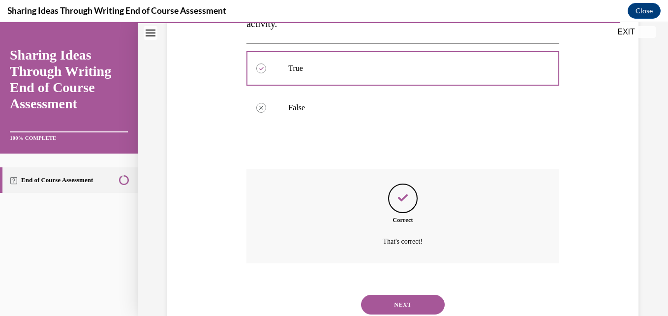
scroll to position [246, 0]
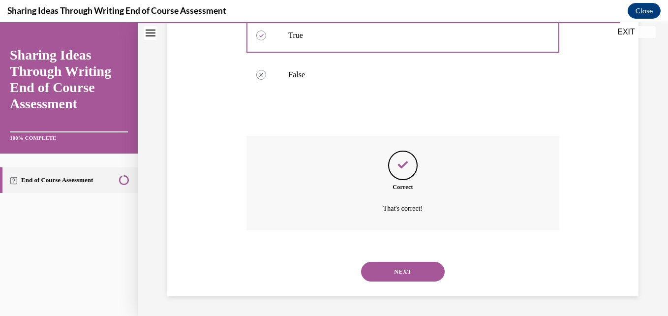
click at [399, 263] on button "NEXT" at bounding box center [403, 272] width 84 height 20
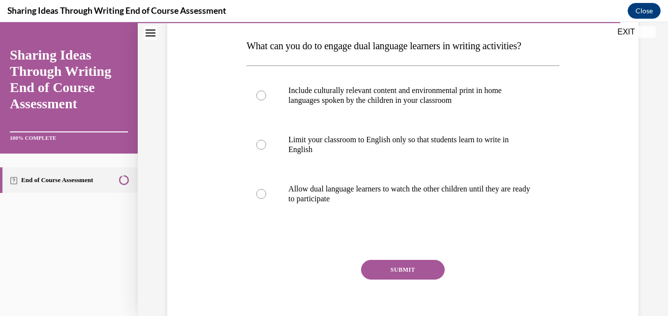
scroll to position [157, 0]
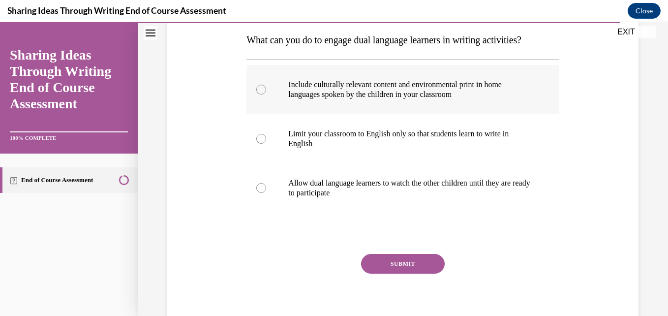
click at [457, 97] on p "Include culturally relevant content and environmental print in home languages s…" at bounding box center [411, 90] width 246 height 20
click at [266, 94] on input "Include culturally relevant content and environmental print in home languages s…" at bounding box center [261, 90] width 10 height 10
radio input "true"
click at [390, 266] on button "SUBMIT" at bounding box center [403, 264] width 84 height 20
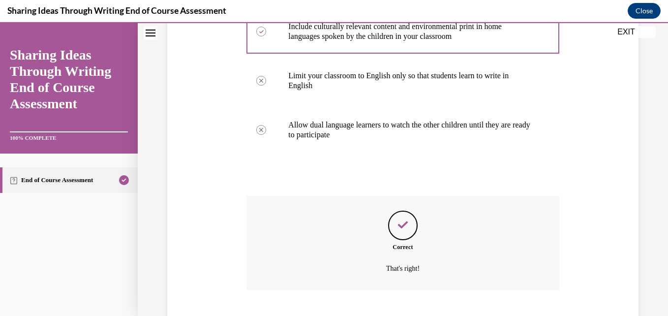
scroll to position [275, 0]
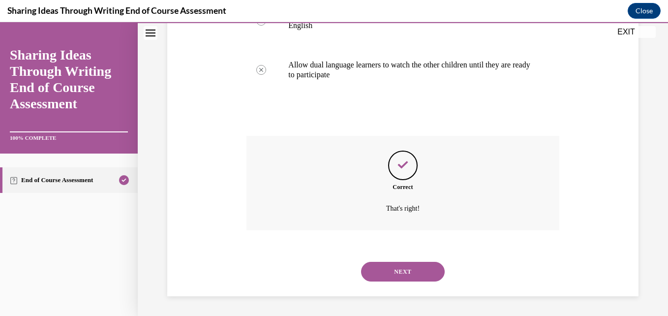
click at [390, 266] on button "NEXT" at bounding box center [403, 272] width 84 height 20
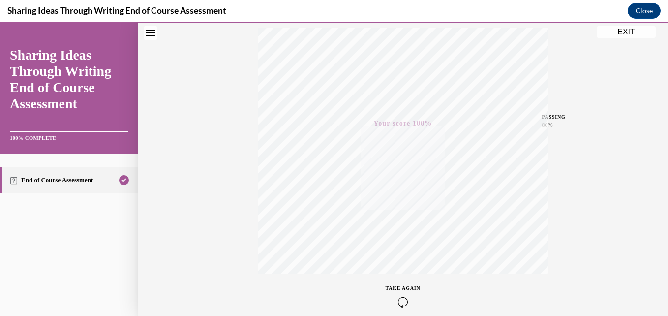
scroll to position [211, 0]
click at [615, 29] on button "EXIT" at bounding box center [626, 32] width 59 height 12
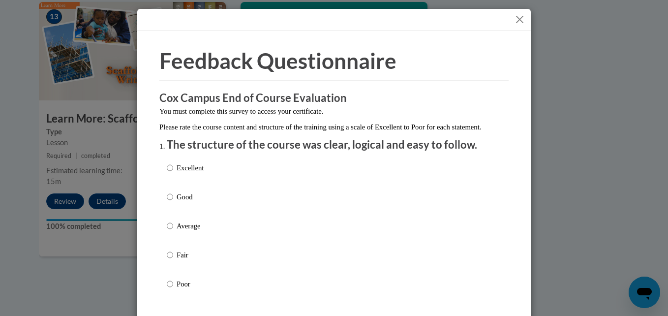
click at [193, 173] on p "Excellent" at bounding box center [190, 167] width 27 height 11
click at [173, 173] on input "Excellent" at bounding box center [170, 167] width 6 height 11
radio input "true"
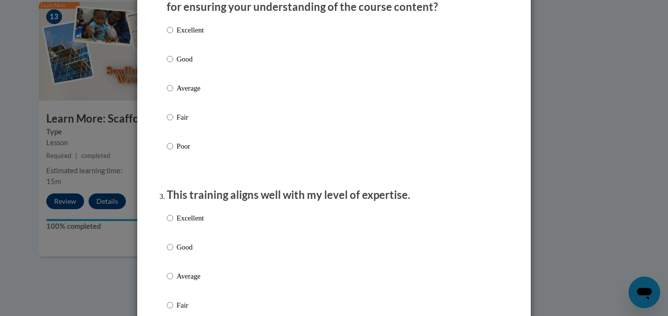
scroll to position [341, 0]
click at [275, 124] on div "Excellent Good Average Fair Poor" at bounding box center [334, 99] width 335 height 160
click at [177, 122] on p "Fair" at bounding box center [190, 116] width 27 height 11
click at [173, 122] on input "Fair" at bounding box center [170, 116] width 6 height 11
radio input "true"
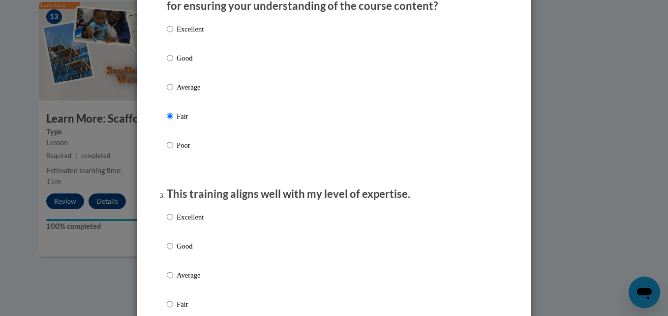
click at [170, 224] on label "Excellent" at bounding box center [185, 225] width 37 height 27
click at [170, 222] on input "Excellent" at bounding box center [170, 217] width 6 height 11
radio input "true"
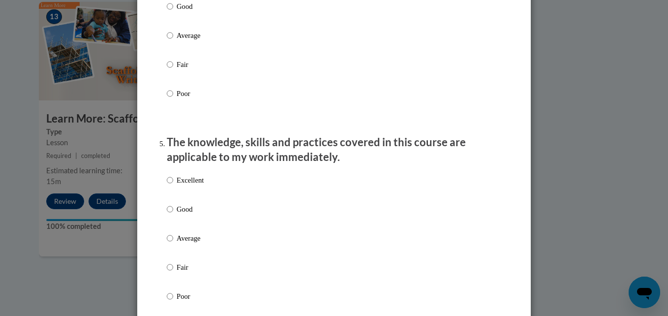
scroll to position [794, 0]
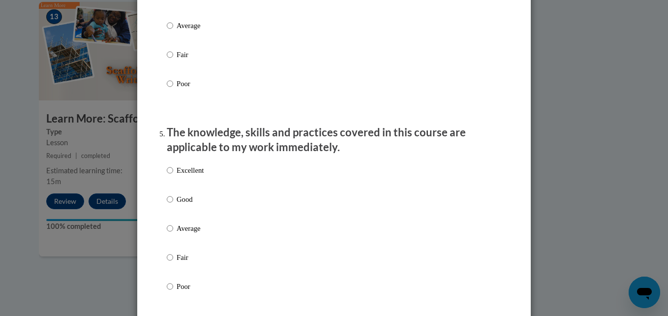
click at [172, 66] on label "Fair" at bounding box center [185, 62] width 37 height 27
click at [172, 60] on input "Fair" at bounding box center [170, 54] width 6 height 11
radio input "true"
click at [167, 205] on input "Good" at bounding box center [170, 199] width 6 height 11
radio input "true"
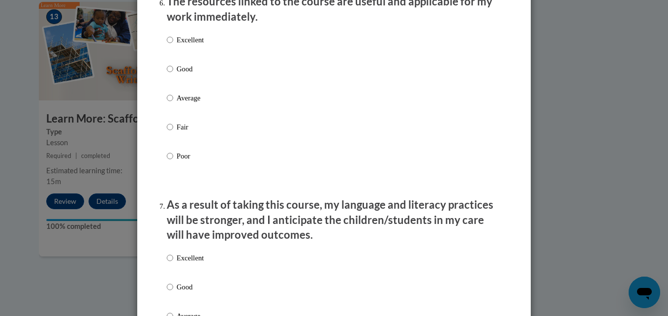
scroll to position [1129, 0]
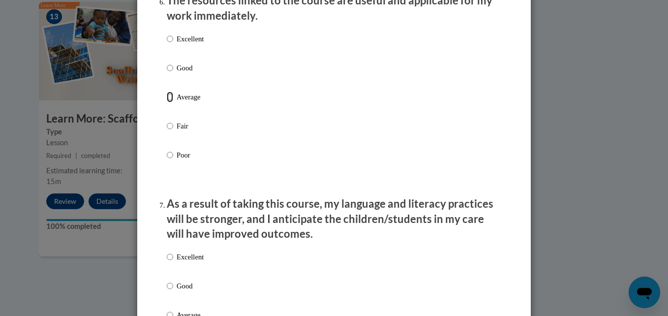
click at [167, 102] on input "Average" at bounding box center [170, 97] width 6 height 11
radio input "true"
click at [167, 262] on input "Excellent" at bounding box center [170, 256] width 6 height 11
radio input "true"
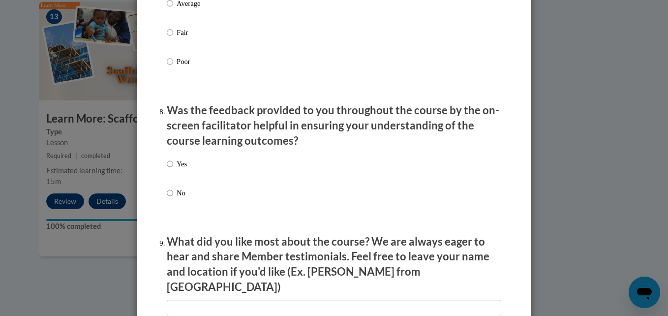
scroll to position [1443, 0]
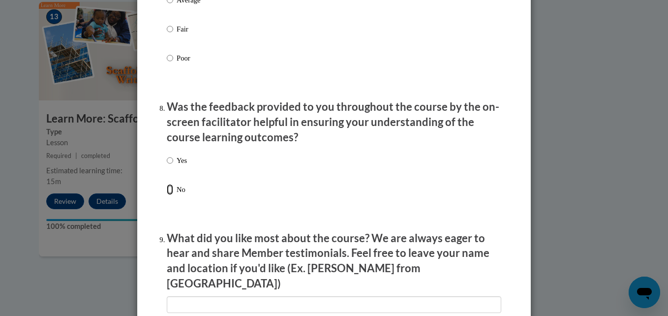
click at [168, 195] on input "No" at bounding box center [170, 189] width 6 height 11
radio input "true"
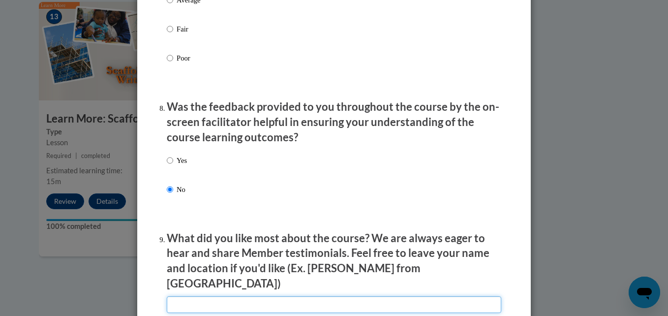
click at [200, 298] on input "textbox" at bounding box center [334, 304] width 335 height 17
type input "n/a"
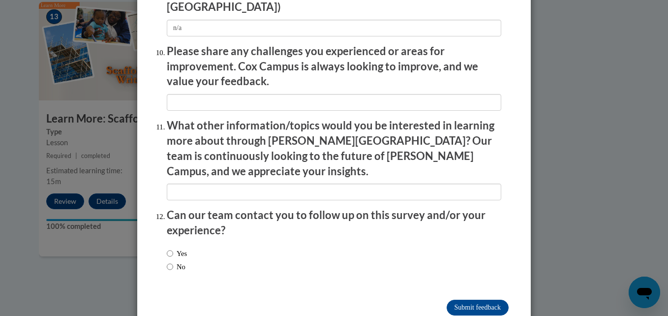
scroll to position [1728, 0]
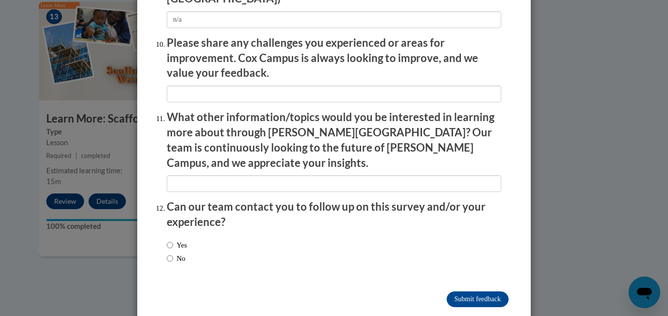
drag, startPoint x: 363, startPoint y: 76, endPoint x: 363, endPoint y: 83, distance: 6.9
click at [363, 83] on li "Please share any challenges you experienced or areas for improvement. Cox Campu…" at bounding box center [334, 68] width 335 height 67
click at [363, 86] on input "textbox" at bounding box center [334, 94] width 335 height 17
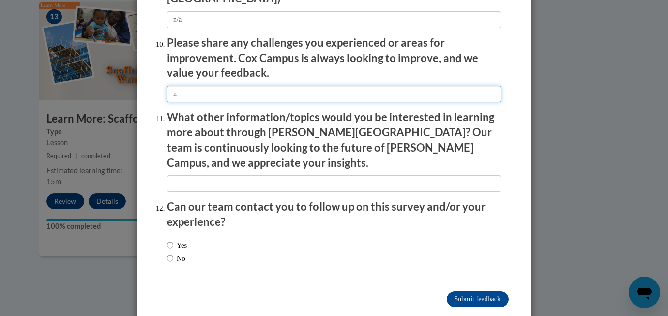
type input "n/a"
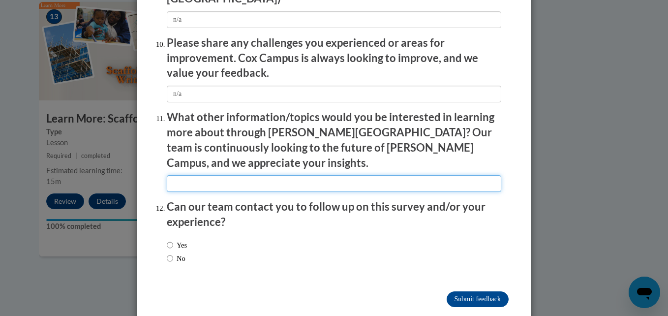
type input "n/a"
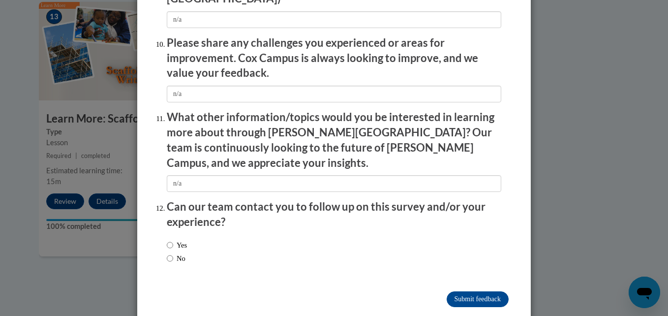
click at [174, 253] on label "No" at bounding box center [176, 258] width 19 height 11
click at [173, 253] on input "No" at bounding box center [170, 258] width 6 height 11
radio input "true"
click at [467, 291] on input "Submit feedback" at bounding box center [478, 299] width 62 height 16
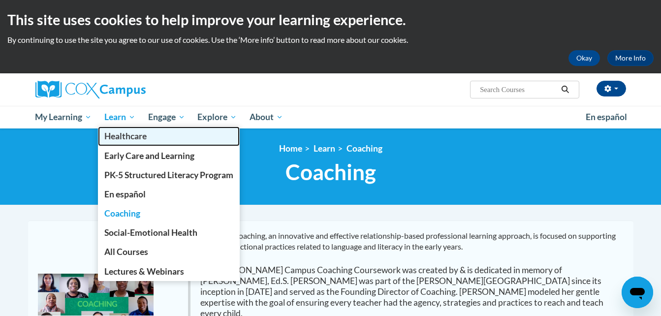
click at [132, 134] on span "Healthcare" at bounding box center [125, 136] width 42 height 10
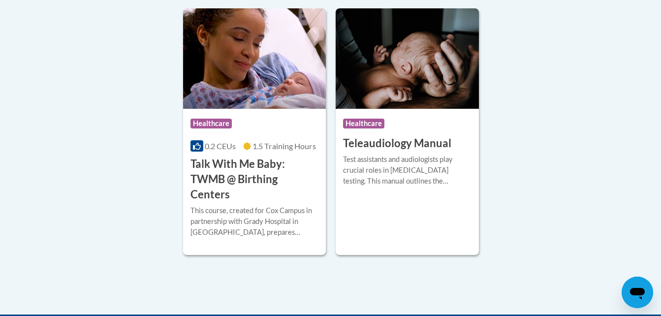
scroll to position [767, 0]
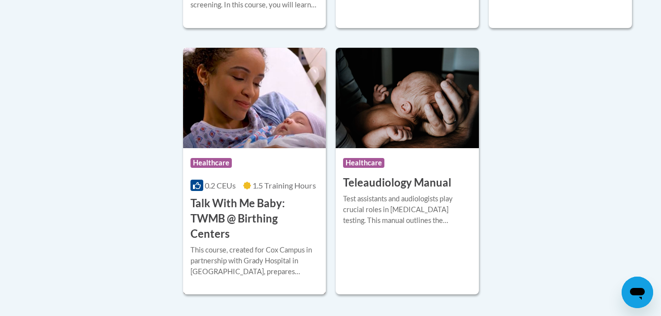
click at [271, 164] on div "Course Category: Healthcare" at bounding box center [254, 164] width 128 height 22
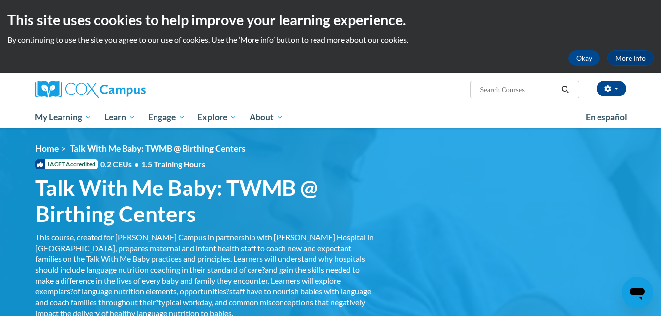
click at [351, 175] on span "Talk With Me Baby: TWMB @ Birthing Centers" at bounding box center [204, 201] width 339 height 52
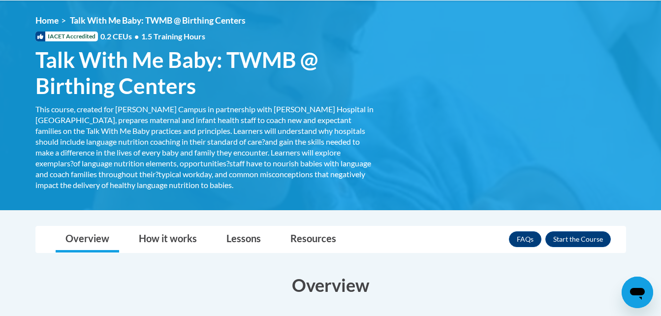
scroll to position [256, 0]
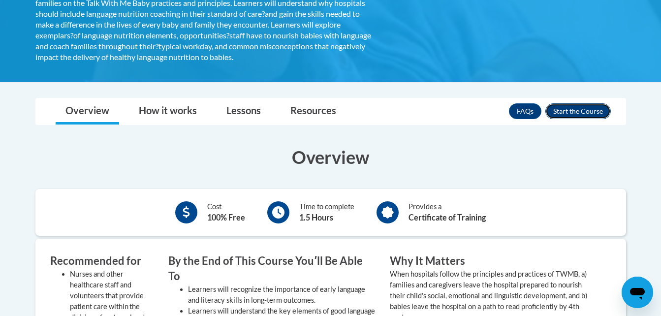
click at [576, 109] on button "Enroll" at bounding box center [577, 111] width 65 height 16
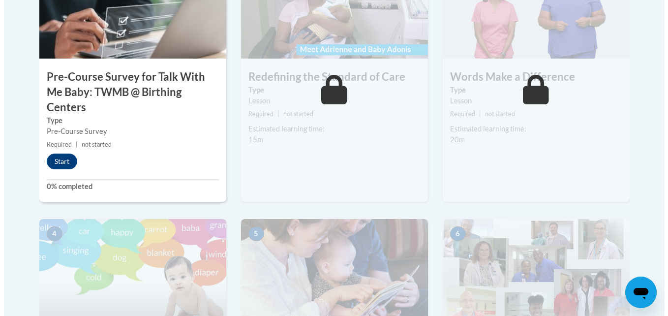
scroll to position [394, 0]
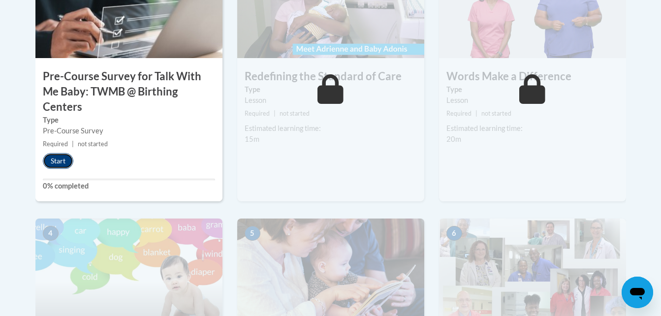
click at [61, 157] on button "Start" at bounding box center [58, 161] width 31 height 16
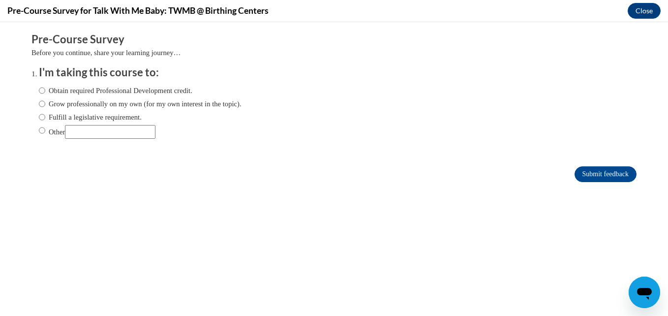
scroll to position [0, 0]
click at [106, 103] on label "Grow professionally on my own (for my own interest in the topic)." at bounding box center [140, 103] width 203 height 11
click at [45, 103] on input "Grow professionally on my own (for my own interest in the topic)." at bounding box center [42, 103] width 6 height 11
radio input "true"
click at [589, 171] on input "Submit feedback" at bounding box center [606, 174] width 62 height 16
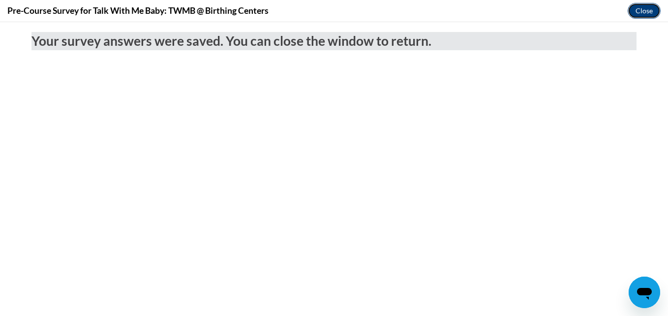
click at [647, 16] on button "Close" at bounding box center [644, 11] width 33 height 16
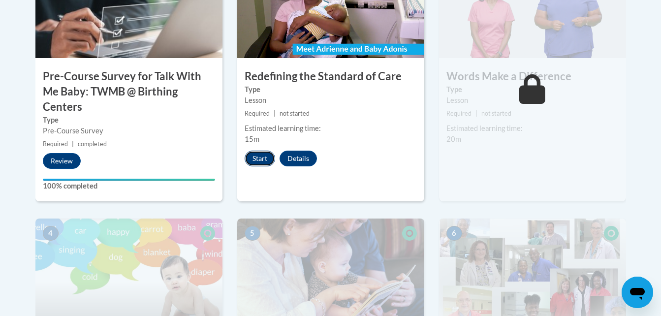
click at [253, 160] on button "Start" at bounding box center [259, 159] width 31 height 16
